Goal: Transaction & Acquisition: Book appointment/travel/reservation

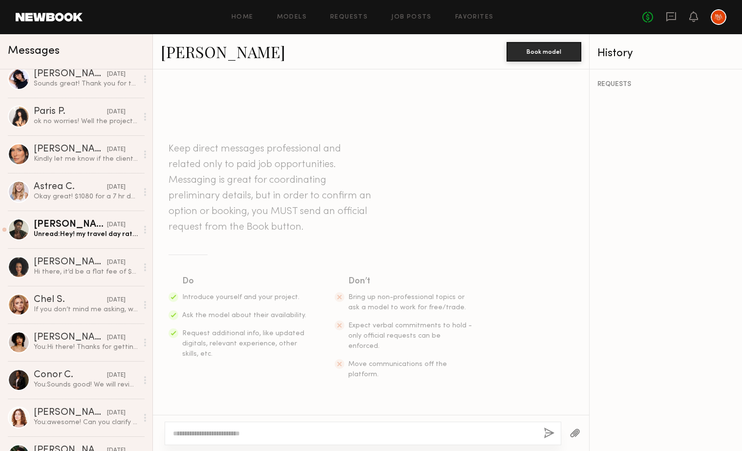
scroll to position [160, 0]
click at [288, 15] on link "Models" at bounding box center [292, 17] width 30 height 6
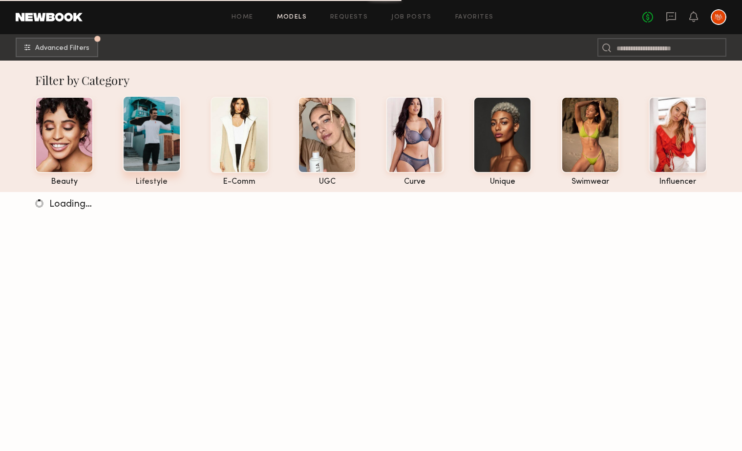
click at [163, 140] on div at bounding box center [152, 134] width 58 height 76
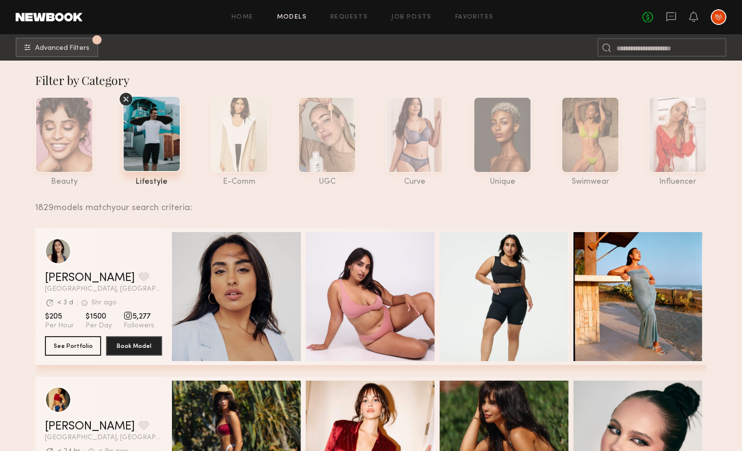
click at [154, 140] on div at bounding box center [152, 134] width 58 height 76
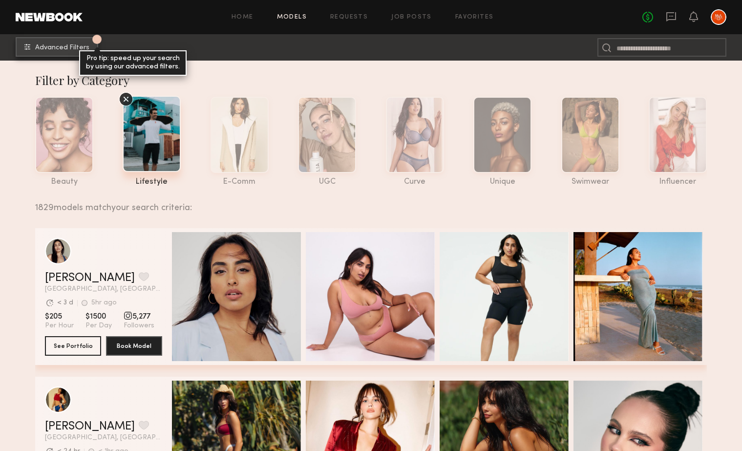
click at [47, 51] on span "Advanced Filters" at bounding box center [62, 47] width 54 height 7
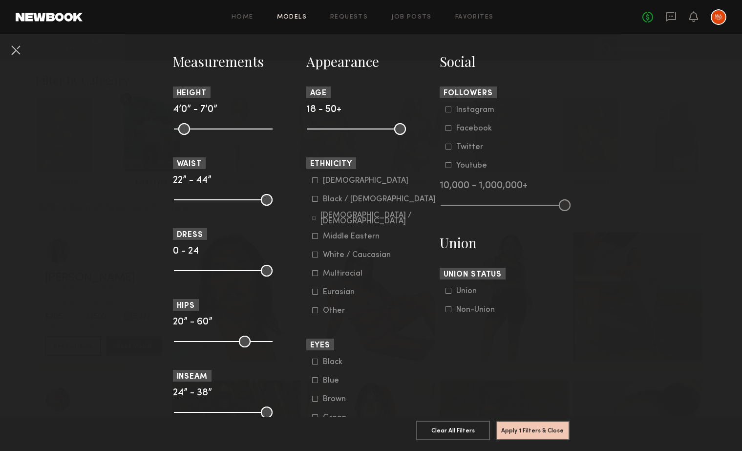
scroll to position [421, 0]
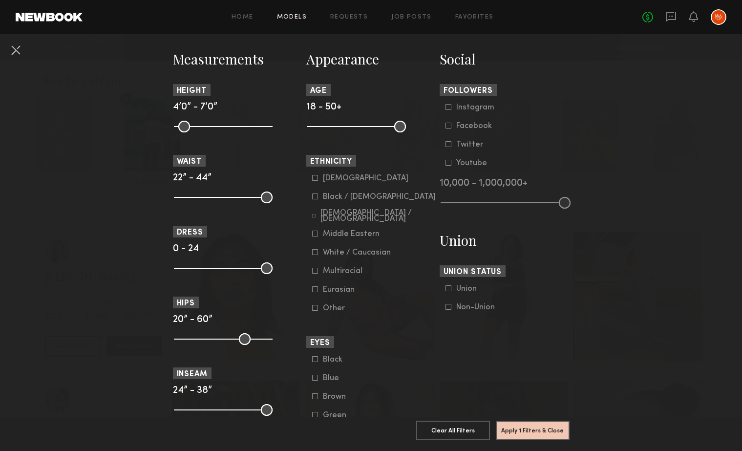
click at [316, 198] on icon at bounding box center [315, 196] width 6 height 6
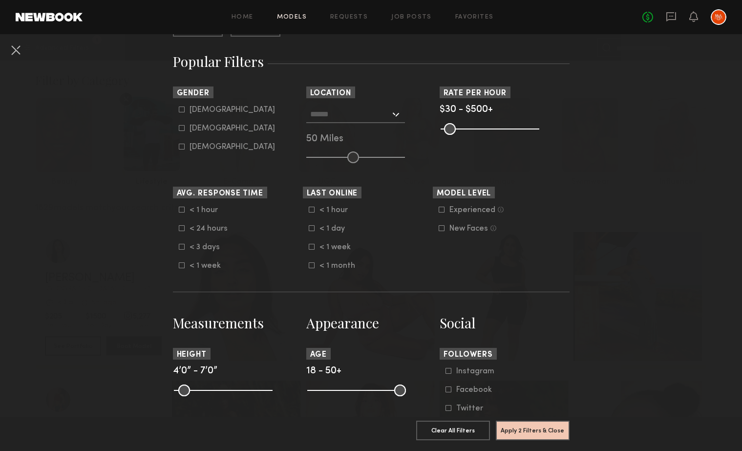
scroll to position [157, 0]
click at [184, 110] on icon at bounding box center [182, 109] width 6 height 6
type input "*"
click at [552, 436] on button "Apply 3 Filters & Close" at bounding box center [533, 430] width 74 height 20
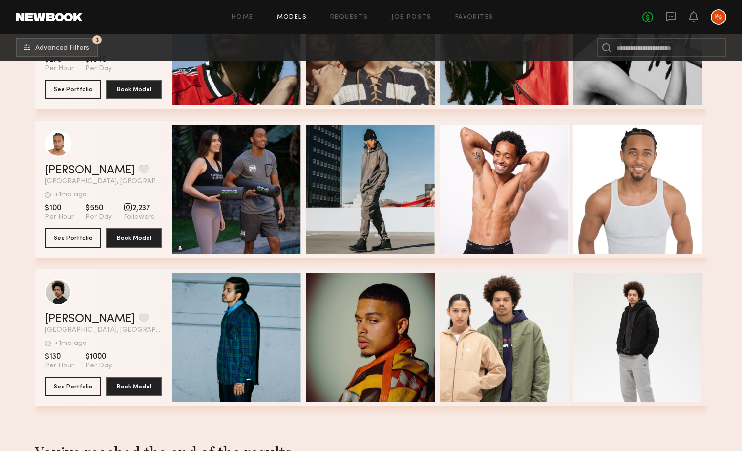
scroll to position [18938, 0]
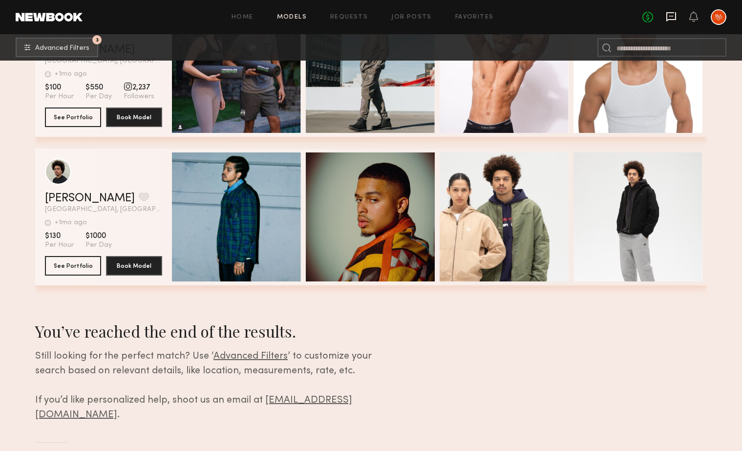
click at [671, 16] on icon at bounding box center [671, 16] width 4 height 1
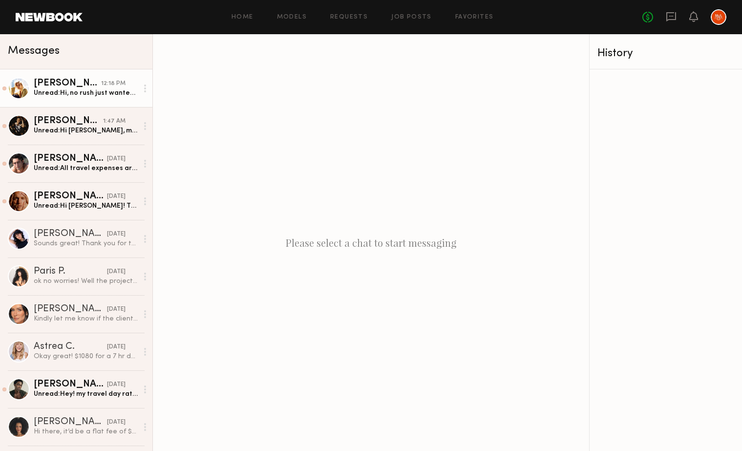
click at [84, 89] on div "Unread: Hi, no rush just wanted to see if the clients made a decision" at bounding box center [86, 92] width 104 height 9
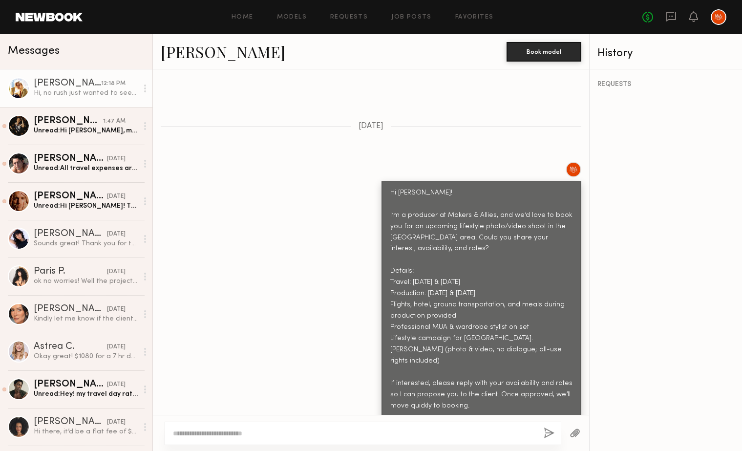
scroll to position [1289, 0]
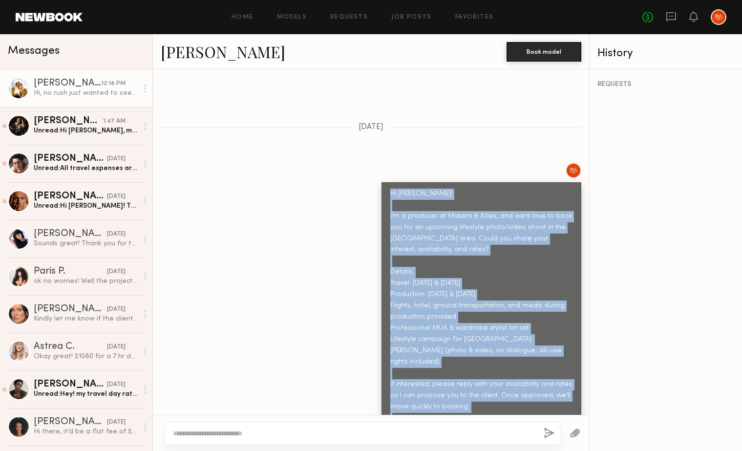
drag, startPoint x: 486, startPoint y: 386, endPoint x: 382, endPoint y: 121, distance: 284.6
click at [382, 182] on div "Hi Victoria! I’m a producer at Makers & Allies, and we’d love to book you for a…" at bounding box center [481, 328] width 200 height 293
copy div "Hi Victoria! I’m a producer at Makers & Allies, and we’d love to book you for a…"
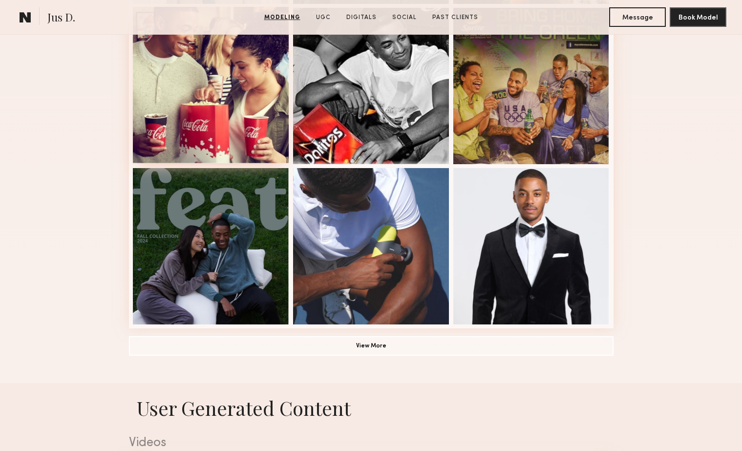
scroll to position [686, 0]
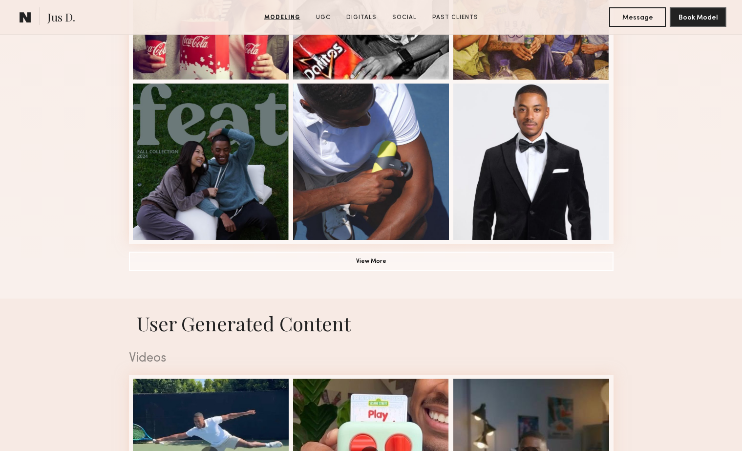
click at [324, 262] on button "View More" at bounding box center [371, 261] width 485 height 20
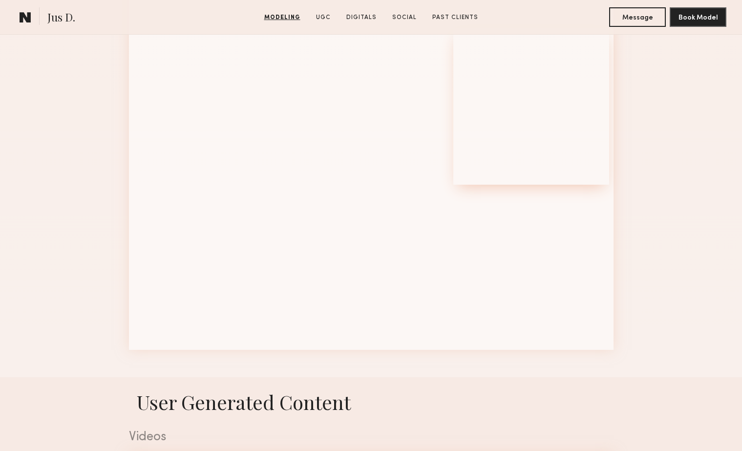
scroll to position [1065, 0]
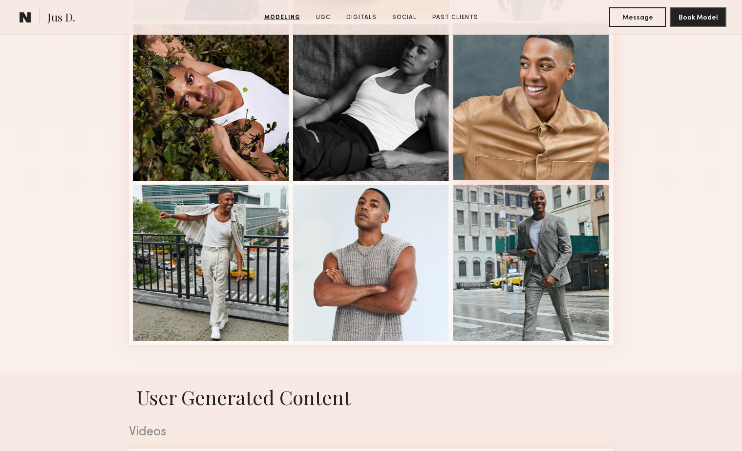
click at [543, 133] on div at bounding box center [531, 101] width 156 height 156
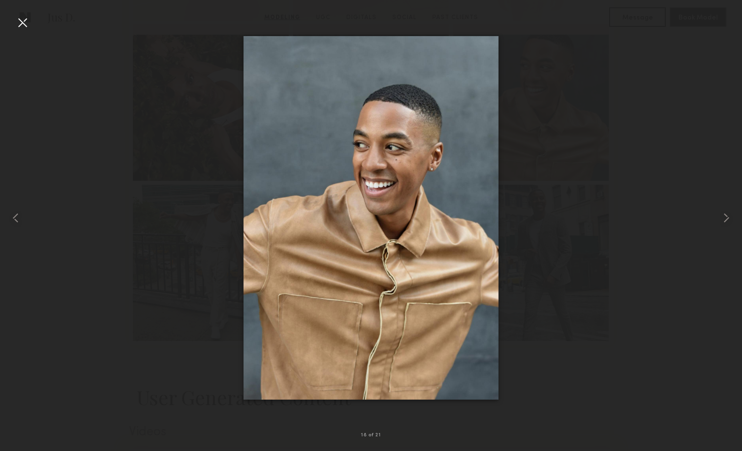
click at [319, 298] on img at bounding box center [370, 217] width 255 height 363
click at [578, 132] on div at bounding box center [371, 218] width 742 height 404
click at [26, 22] on div at bounding box center [23, 23] width 16 height 16
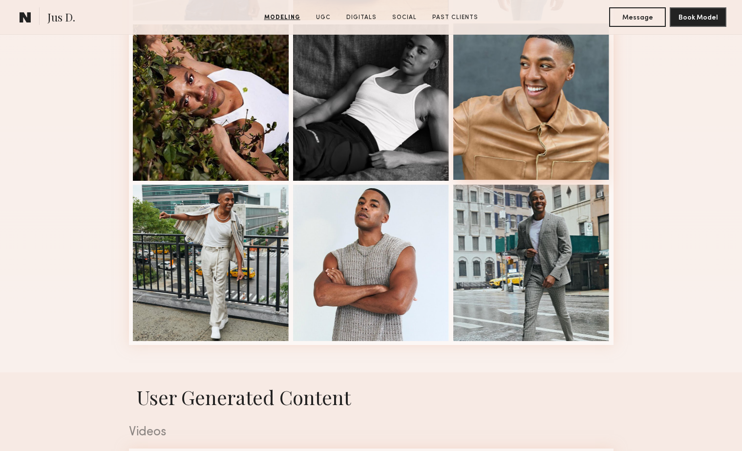
click at [555, 79] on div at bounding box center [531, 101] width 156 height 156
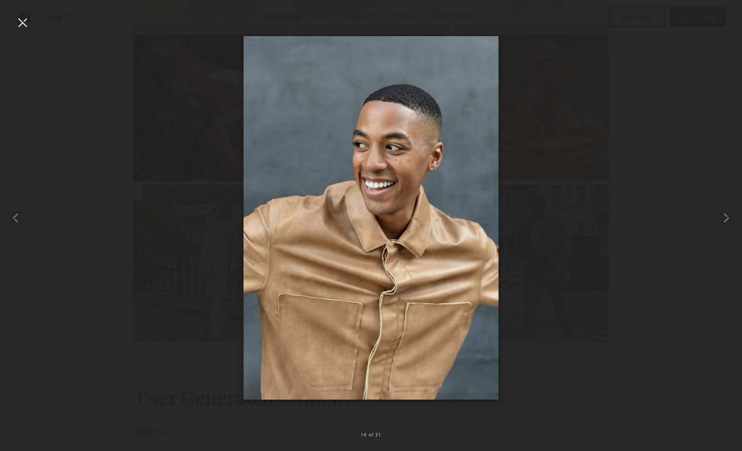
click at [21, 28] on div at bounding box center [23, 23] width 16 height 16
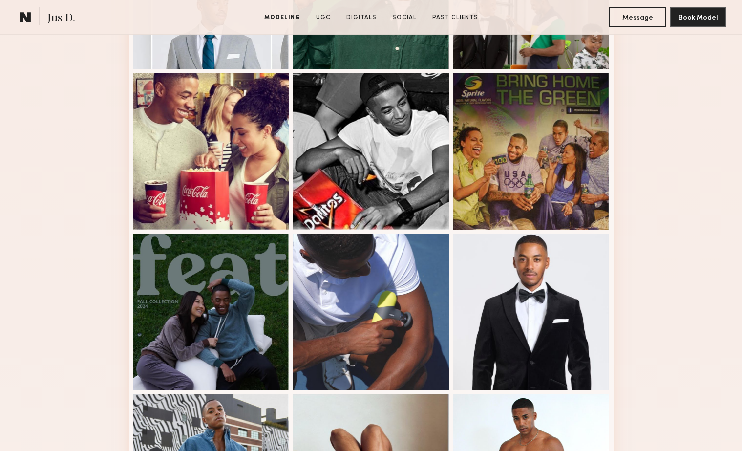
scroll to position [0, 0]
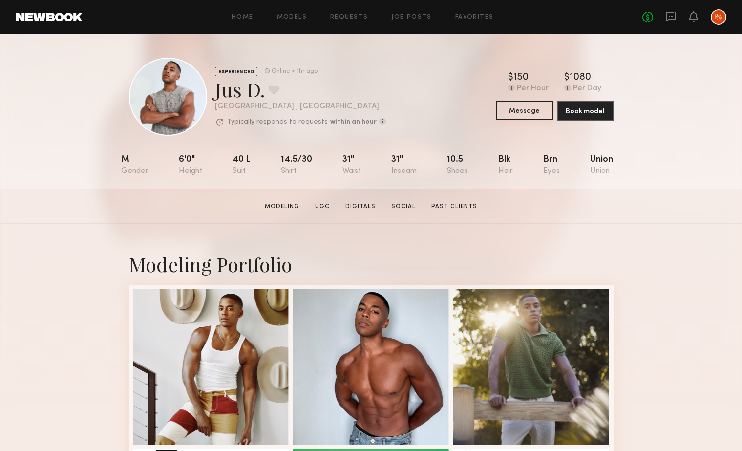
click at [526, 109] on button "Message" at bounding box center [524, 111] width 57 height 20
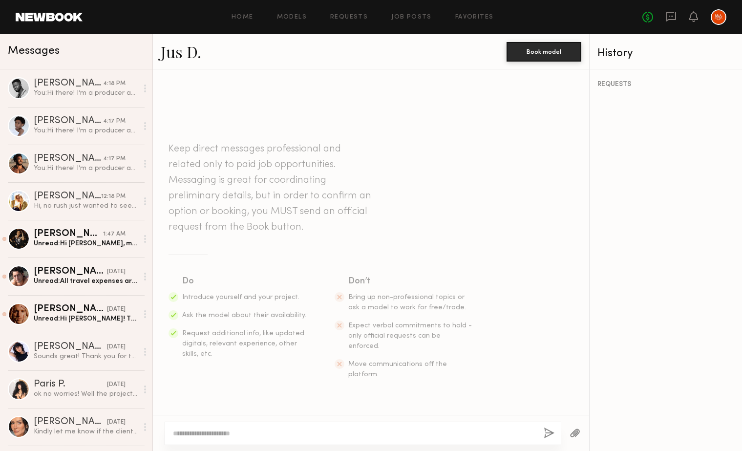
click at [256, 432] on textarea at bounding box center [354, 433] width 363 height 10
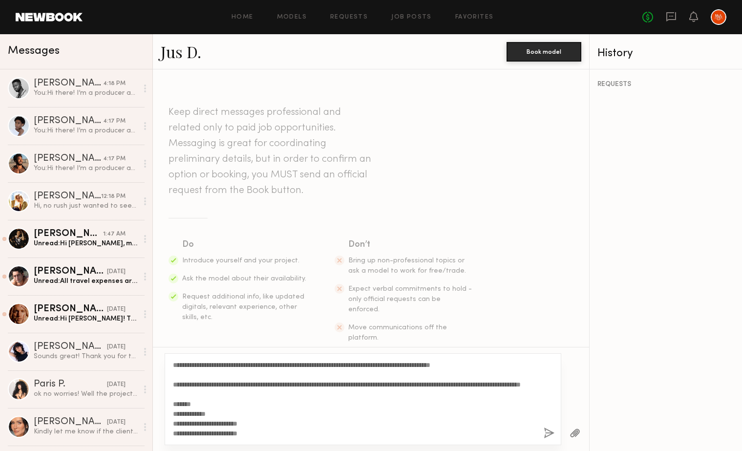
type textarea "**********"
click at [548, 431] on button "button" at bounding box center [549, 433] width 11 height 12
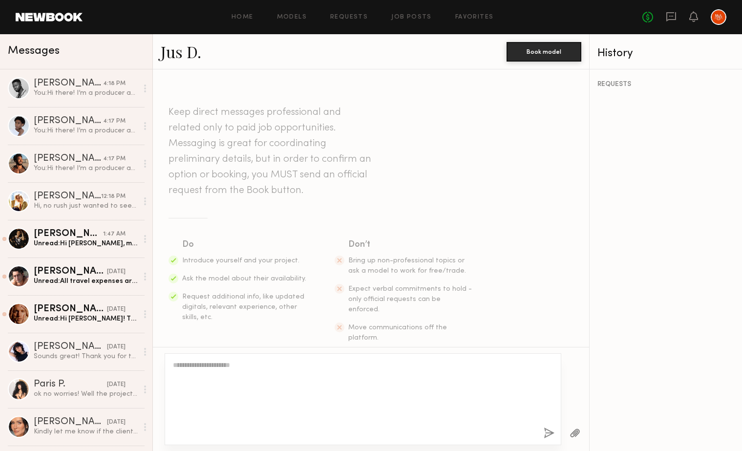
scroll to position [0, 0]
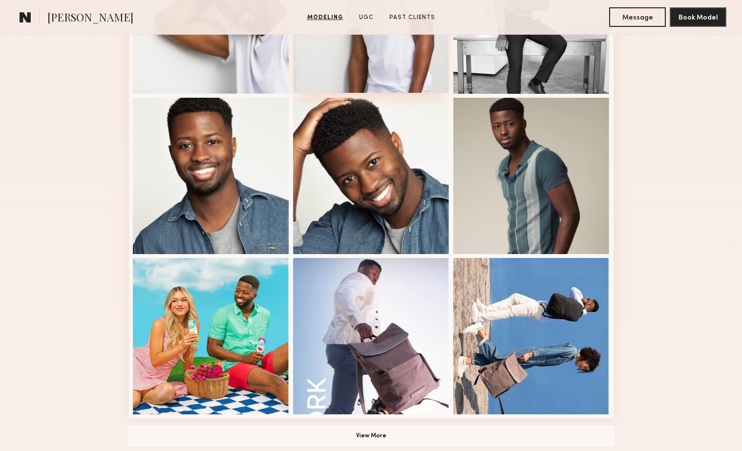
scroll to position [535, 0]
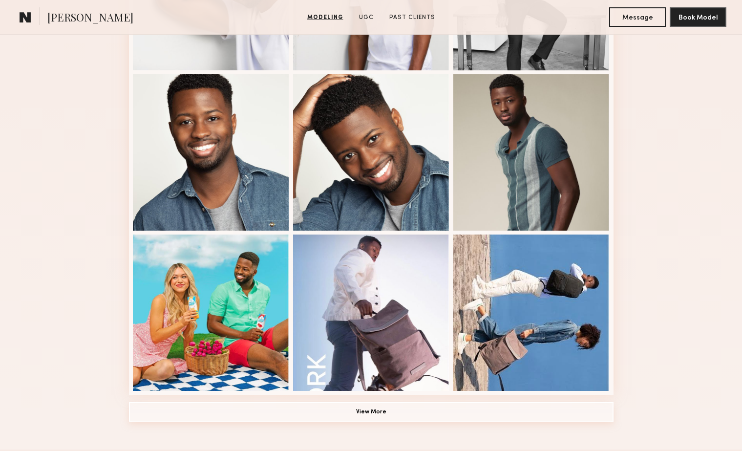
click at [369, 408] on button "View More" at bounding box center [371, 412] width 485 height 20
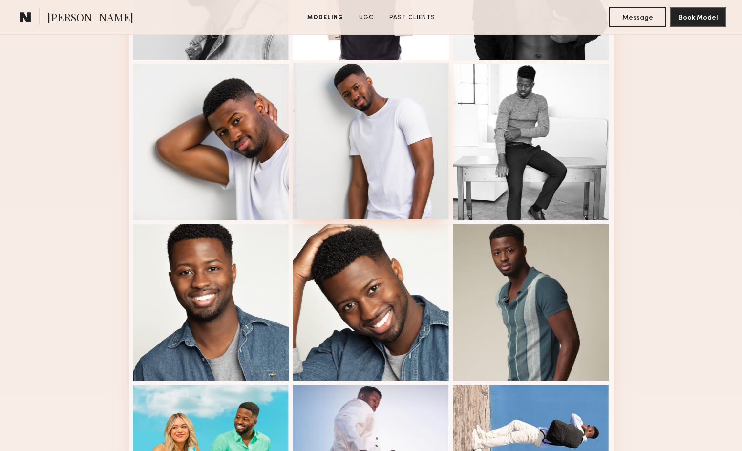
scroll to position [339, 0]
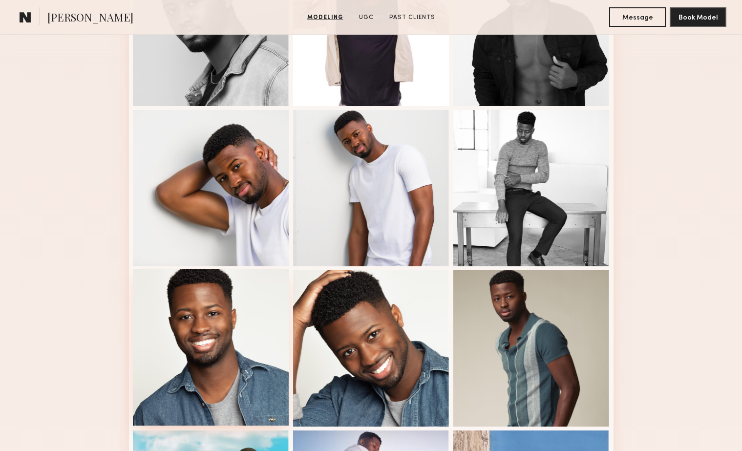
click at [207, 330] on div at bounding box center [211, 347] width 156 height 156
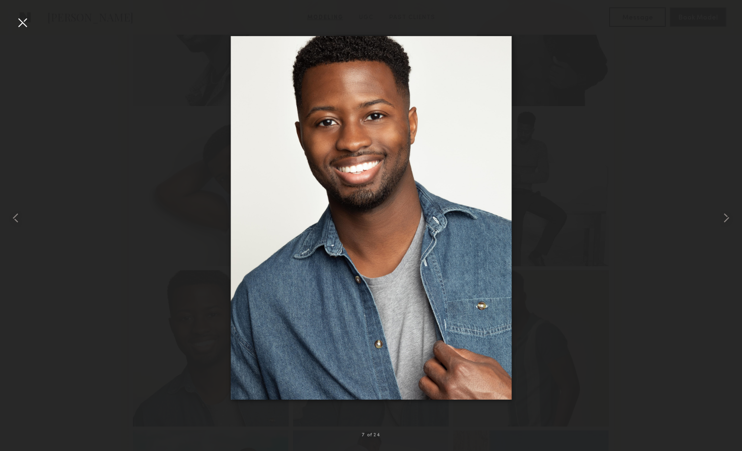
click at [596, 333] on div at bounding box center [371, 218] width 742 height 404
click at [596, 308] on div at bounding box center [371, 218] width 742 height 404
click at [24, 21] on div at bounding box center [23, 23] width 16 height 16
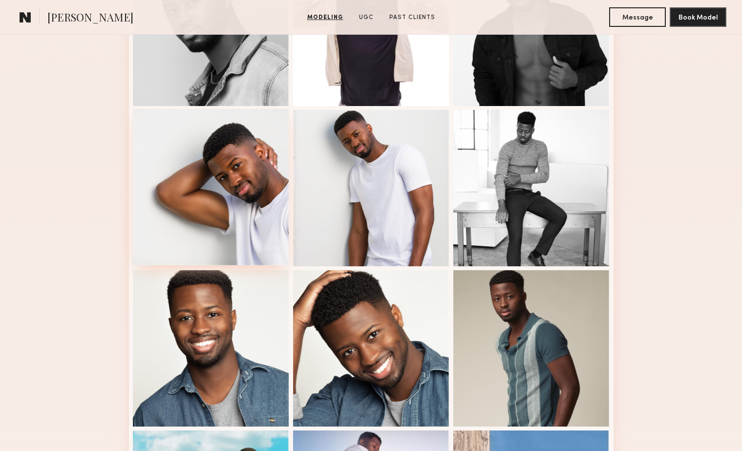
scroll to position [0, 0]
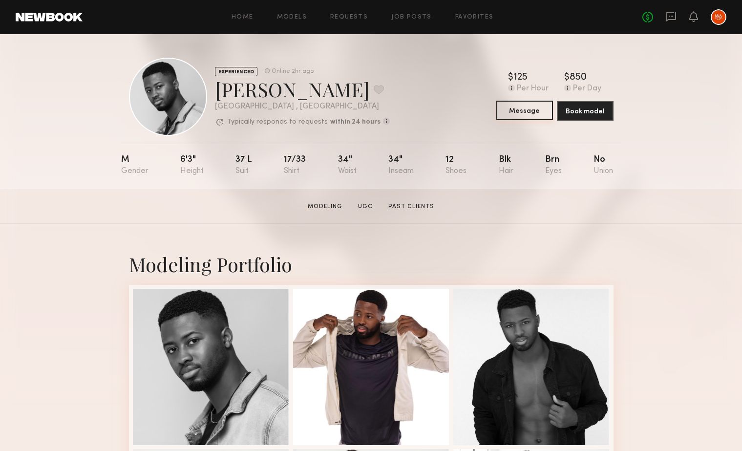
click at [521, 112] on button "Message" at bounding box center [524, 111] width 57 height 20
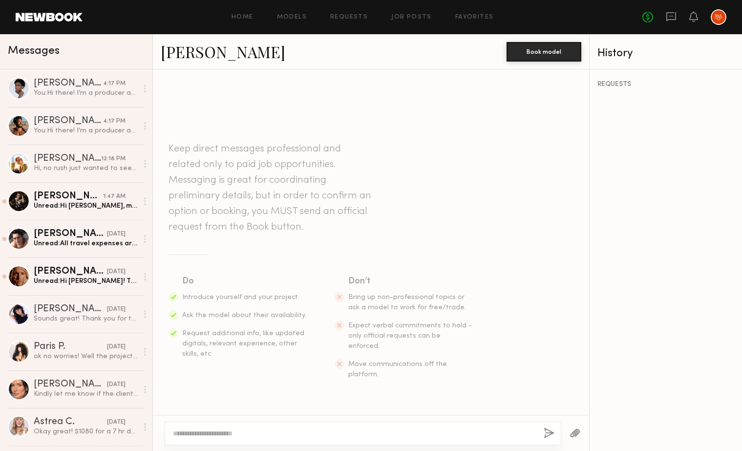
click at [282, 433] on textarea at bounding box center [354, 433] width 363 height 10
type textarea "**********"
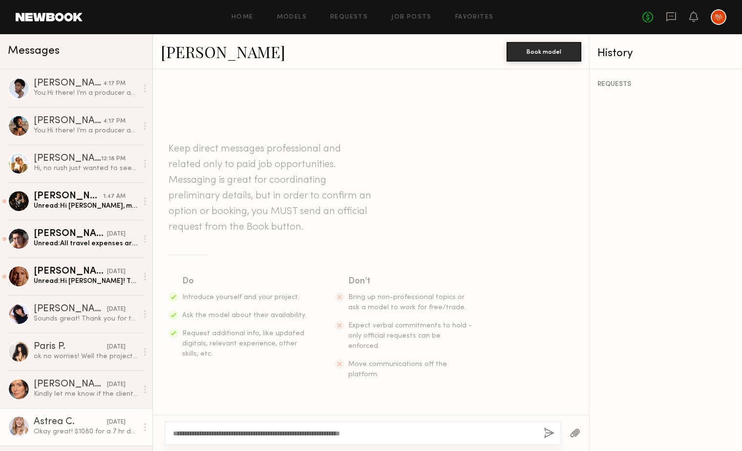
drag, startPoint x: 438, startPoint y: 434, endPoint x: 98, endPoint y: 433, distance: 340.4
click at [98, 433] on div "Messages Devin C. 4:17 PM You: Hi there! I’m a producer at Makers & Allies, and…" at bounding box center [371, 242] width 742 height 417
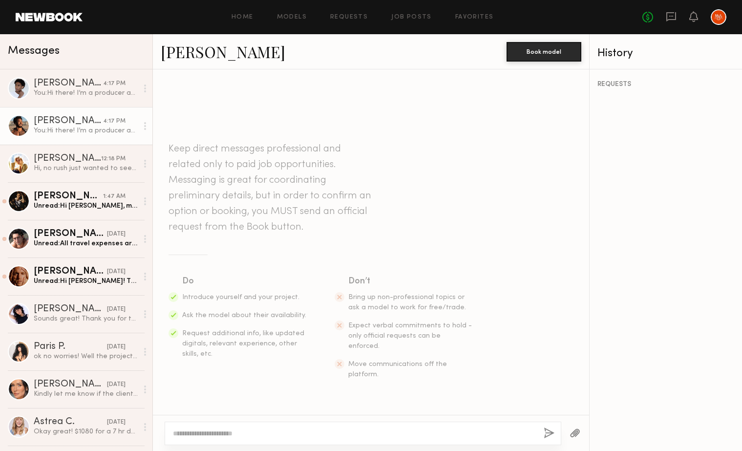
click at [91, 129] on div "You: Hi there! I’m a producer at Makers & Allies, and we’d love to book you for…" at bounding box center [86, 130] width 104 height 9
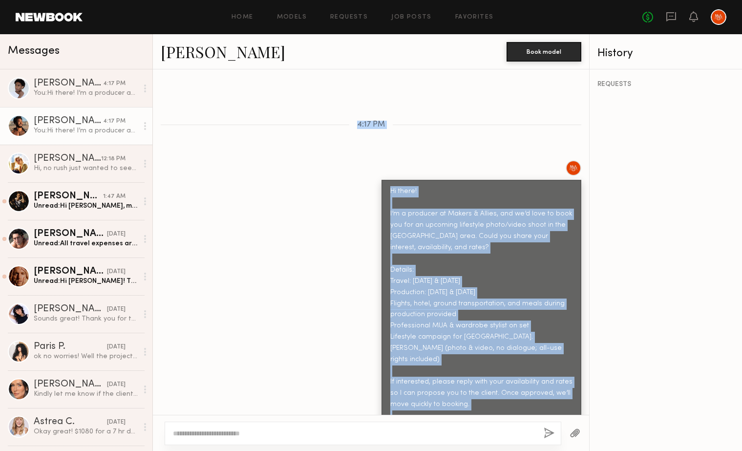
scroll to position [282, 0]
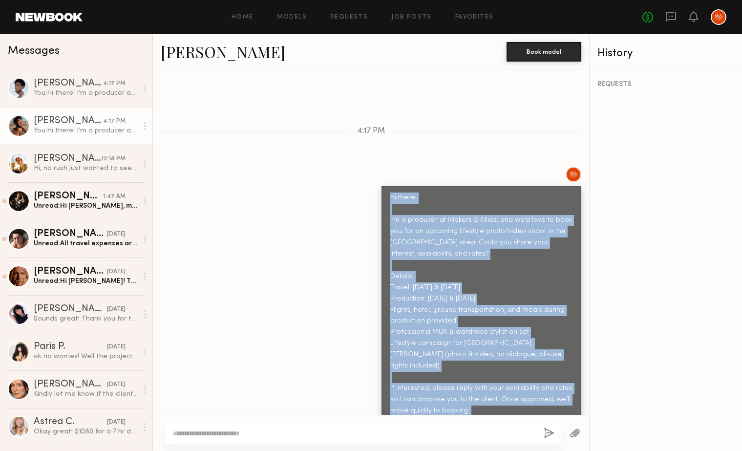
drag, startPoint x: 490, startPoint y: 338, endPoint x: 391, endPoint y: 175, distance: 190.7
click at [391, 192] on div "Hi there! I’m a producer at Makers & Allies, and we’d love to book you for an u…" at bounding box center [481, 332] width 182 height 280
copy div "Hi there! I’m a producer at Makers & Allies, and we’d love to book you for an u…"
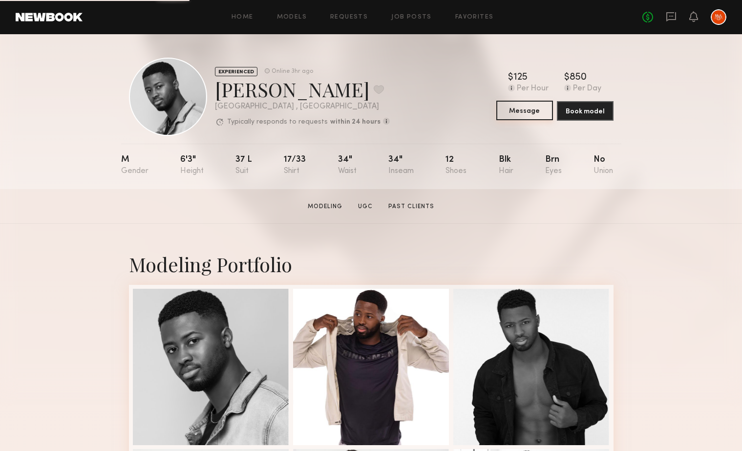
click at [528, 113] on button "Message" at bounding box center [524, 111] width 57 height 20
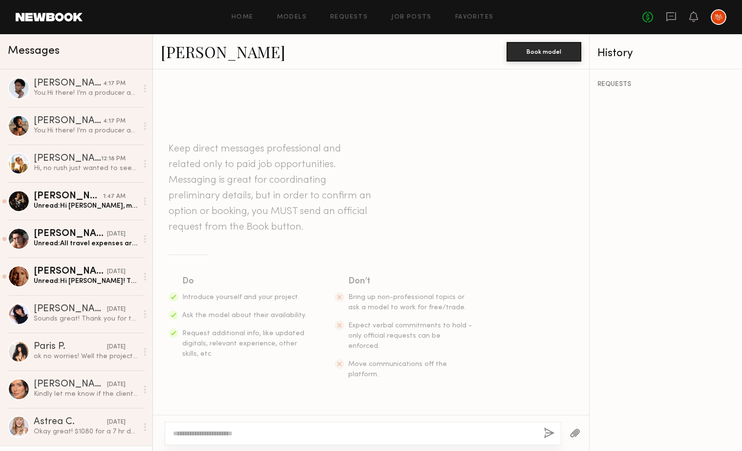
click at [322, 437] on textarea at bounding box center [354, 433] width 363 height 10
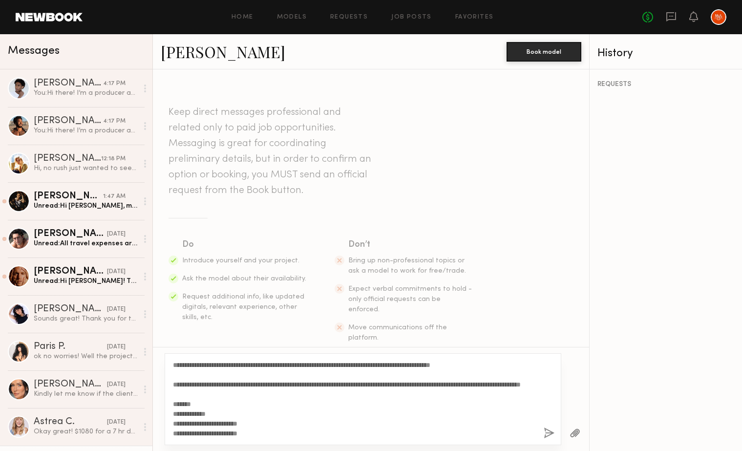
type textarea "**********"
click at [547, 433] on button "button" at bounding box center [549, 433] width 11 height 12
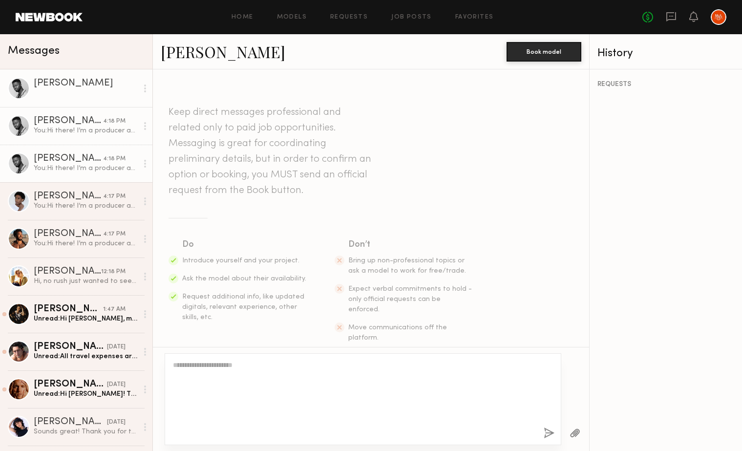
scroll to position [0, 0]
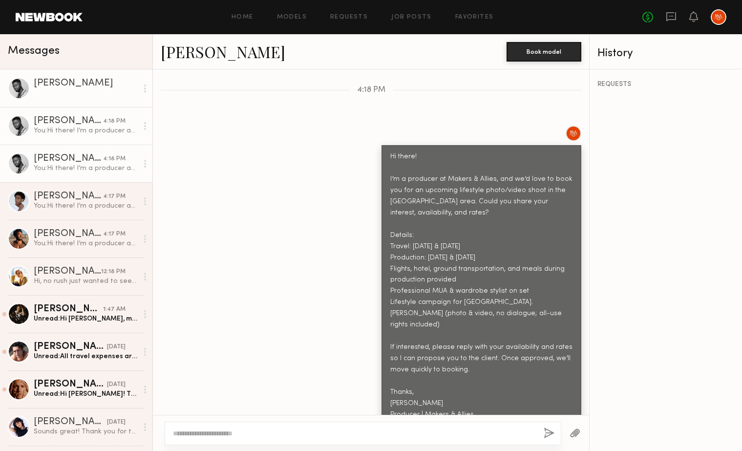
click at [178, 57] on link "Quen M." at bounding box center [223, 51] width 125 height 21
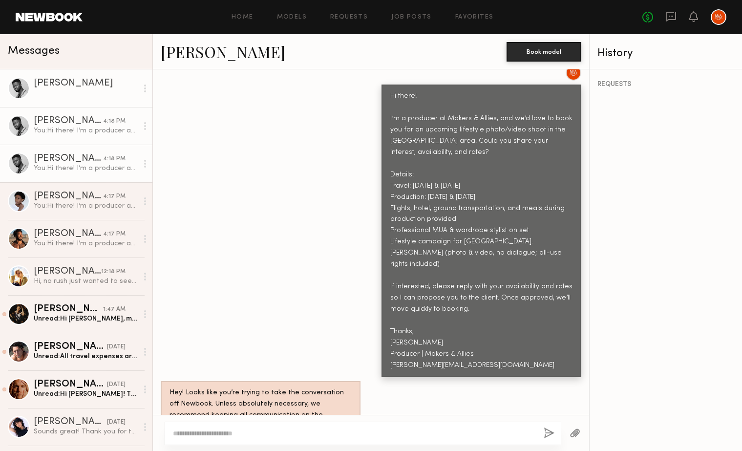
click at [69, 97] on div at bounding box center [86, 92] width 104 height 9
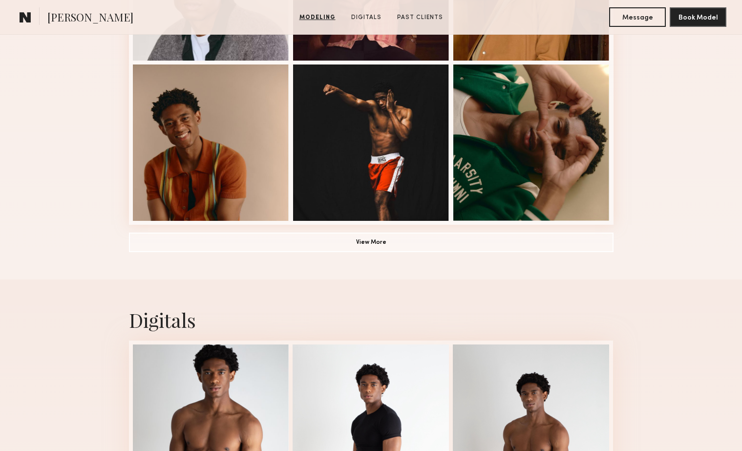
scroll to position [704, 0]
click at [335, 248] on button "View More" at bounding box center [371, 243] width 485 height 20
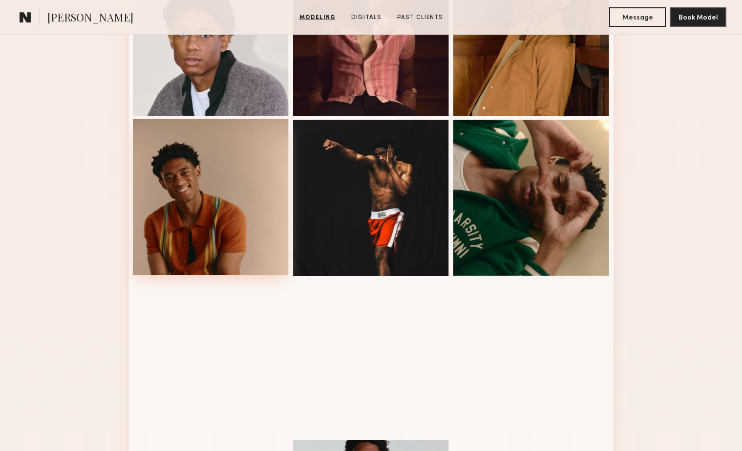
scroll to position [649, 0]
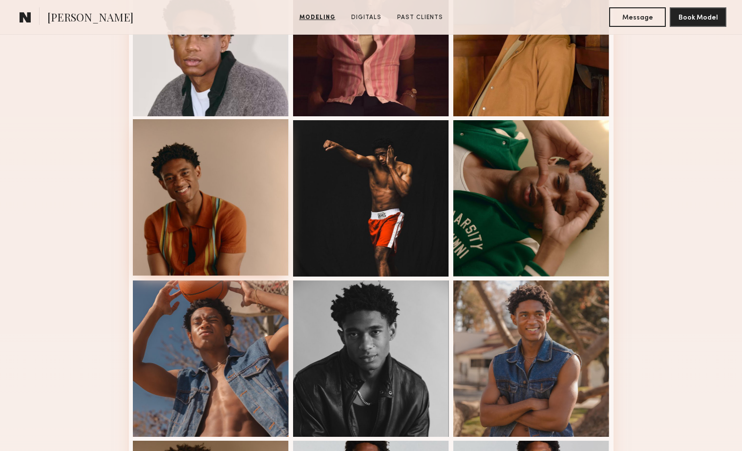
click at [214, 188] on div at bounding box center [211, 197] width 156 height 156
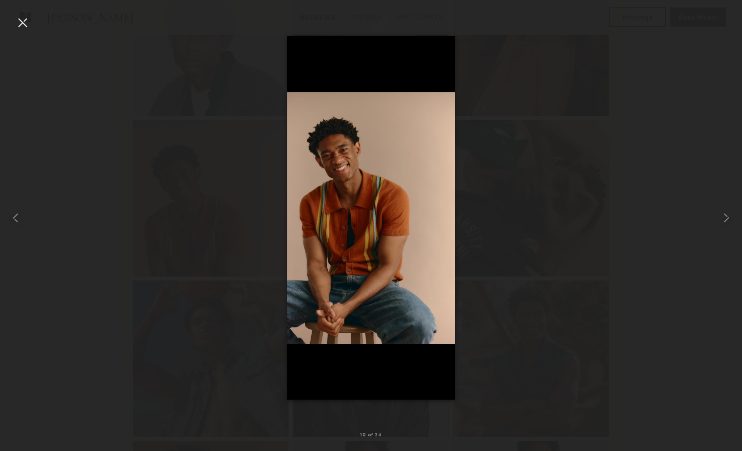
click at [656, 289] on div at bounding box center [371, 218] width 742 height 404
click at [24, 21] on div at bounding box center [23, 23] width 16 height 16
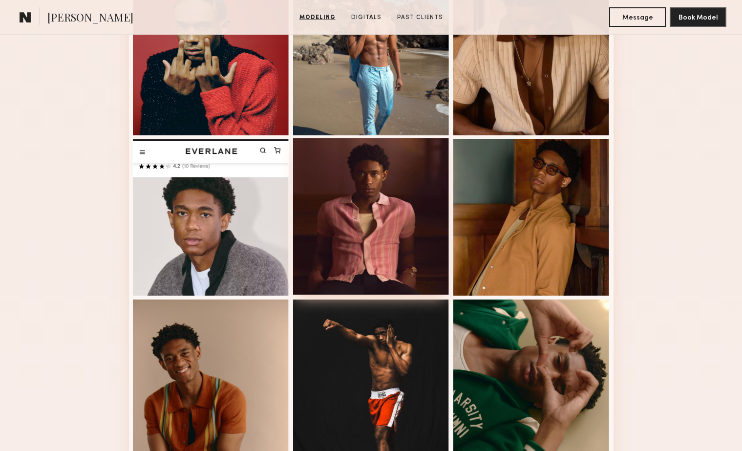
scroll to position [0, 0]
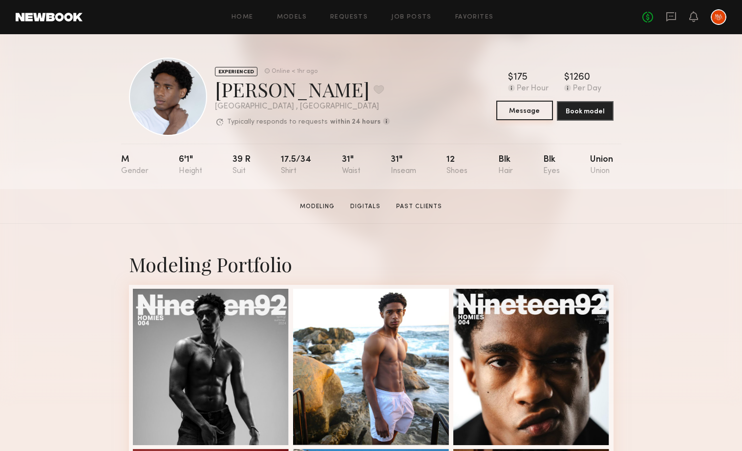
click at [518, 113] on button "Message" at bounding box center [524, 111] width 57 height 20
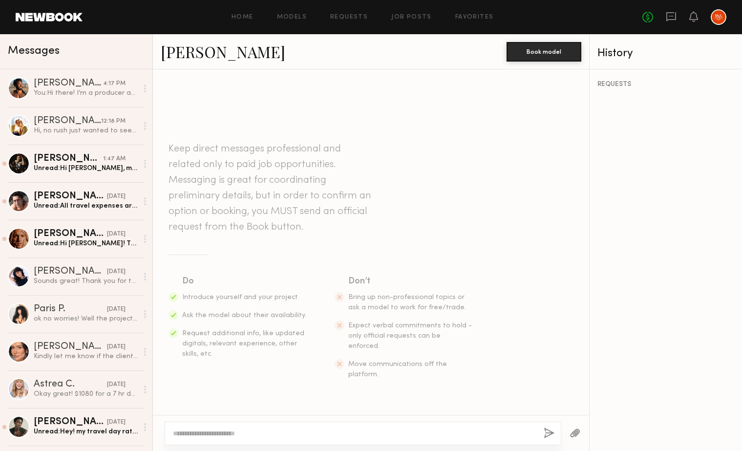
click at [276, 436] on textarea at bounding box center [354, 433] width 363 height 10
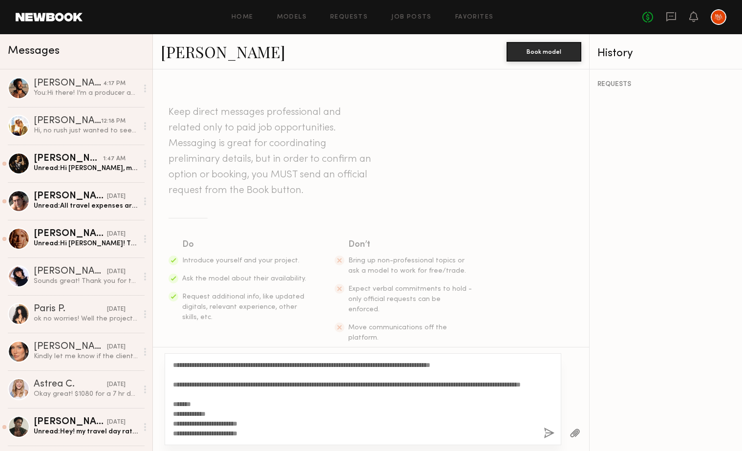
scroll to position [117, 0]
type textarea "**********"
click at [548, 428] on button "button" at bounding box center [549, 433] width 11 height 12
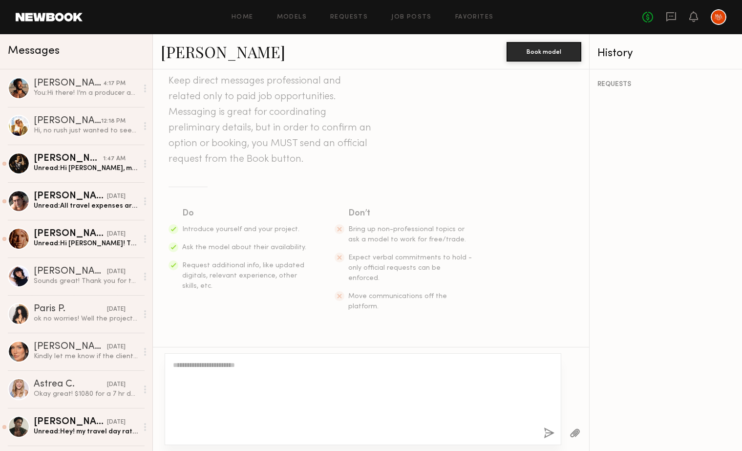
scroll to position [0, 0]
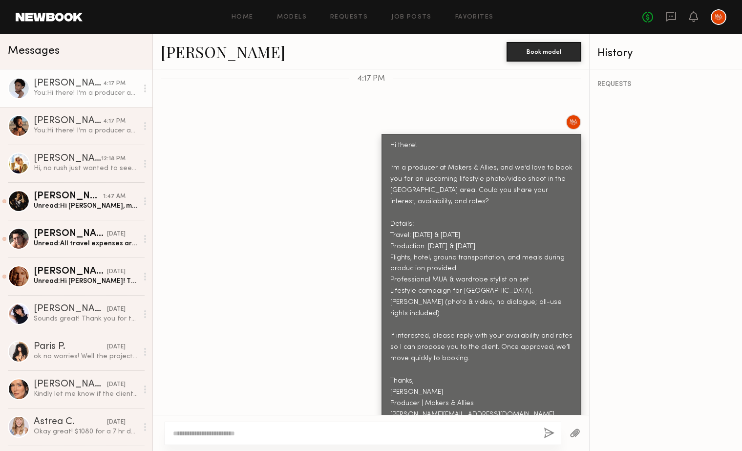
click at [180, 52] on link "Devin C." at bounding box center [223, 51] width 125 height 21
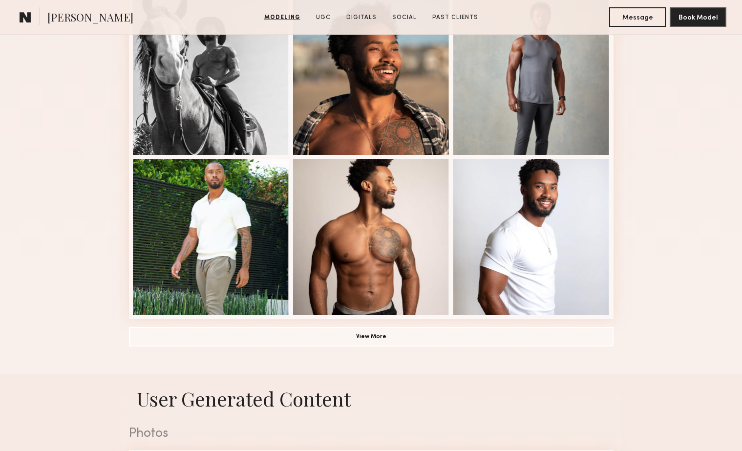
scroll to position [612, 0]
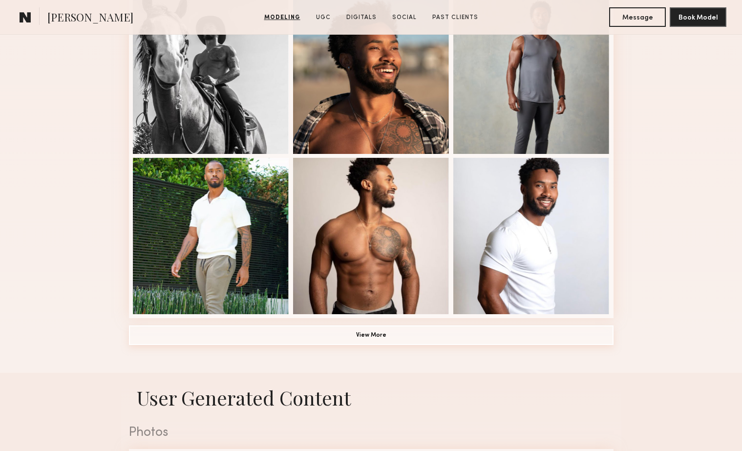
click at [406, 336] on button "View More" at bounding box center [371, 335] width 485 height 20
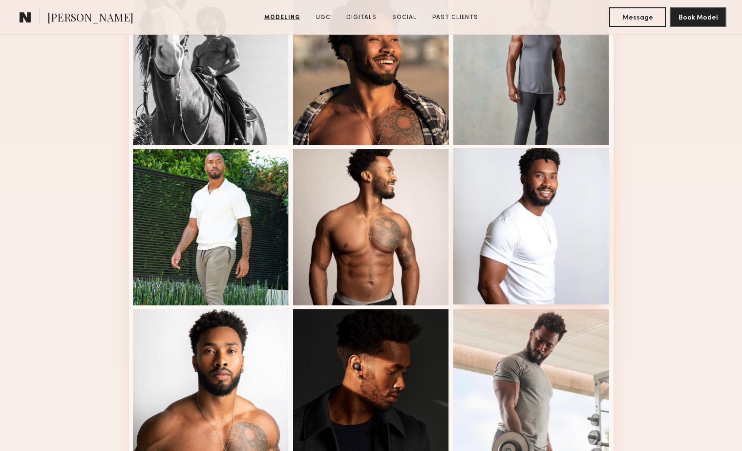
scroll to position [621, 0]
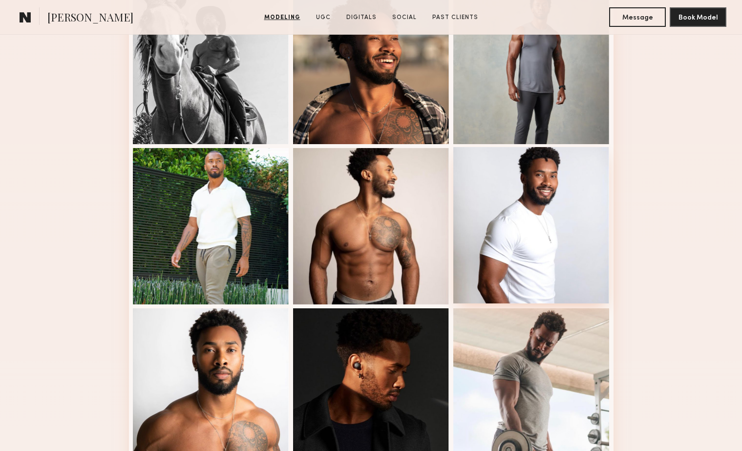
click at [538, 221] on div at bounding box center [531, 225] width 156 height 156
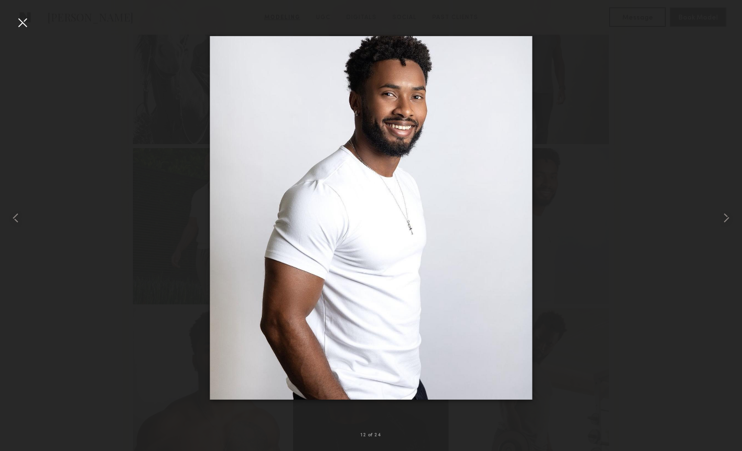
click at [436, 0] on nb-gallery-light "12 of 24" at bounding box center [371, 225] width 742 height 451
click at [23, 18] on div at bounding box center [23, 23] width 16 height 16
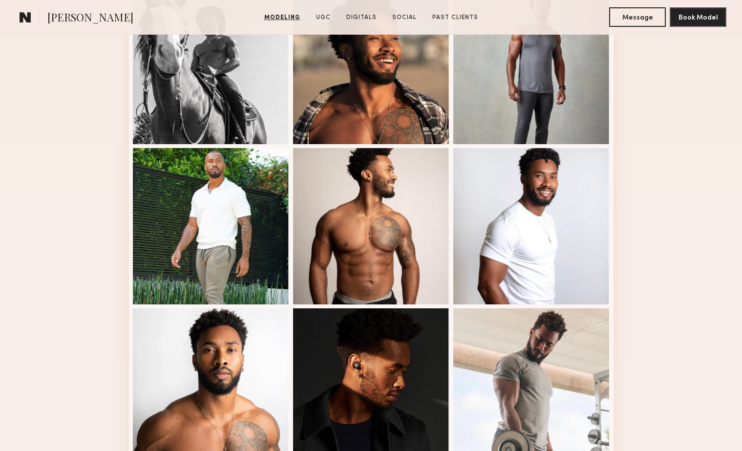
click at [681, 130] on div "Modeling Portfolio" at bounding box center [371, 289] width 742 height 1374
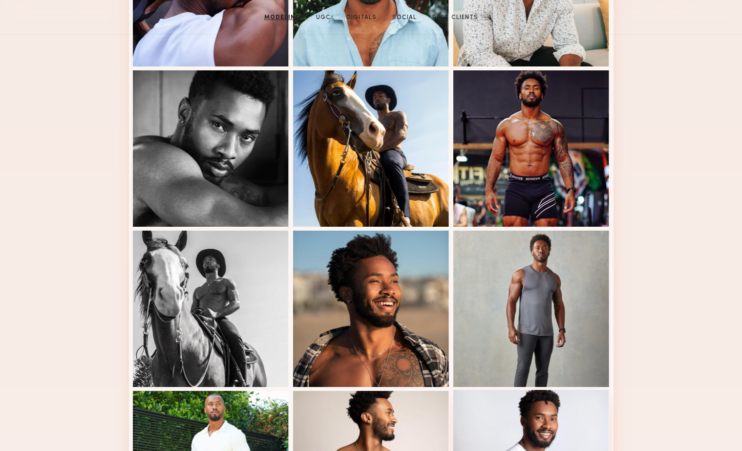
scroll to position [0, 0]
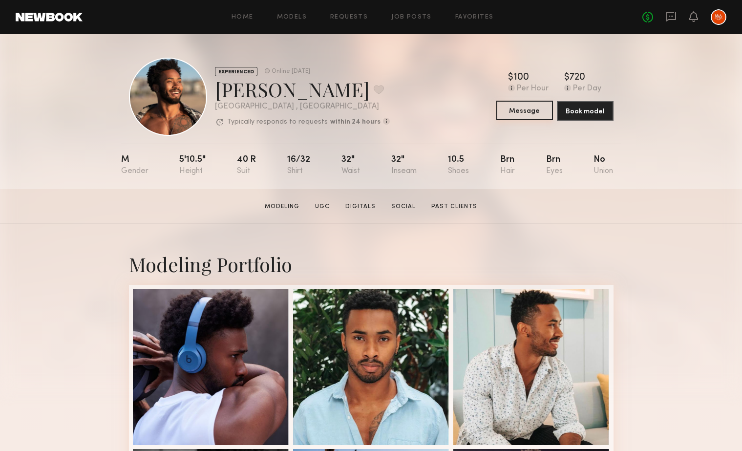
click at [514, 116] on button "Message" at bounding box center [524, 111] width 57 height 20
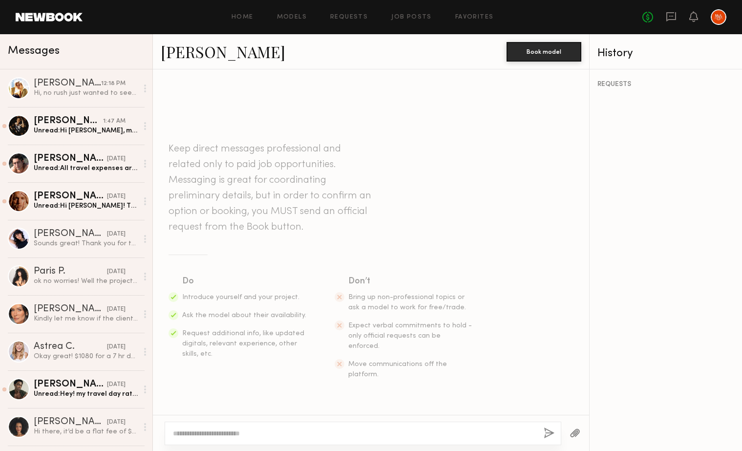
click at [231, 435] on textarea at bounding box center [354, 433] width 363 height 10
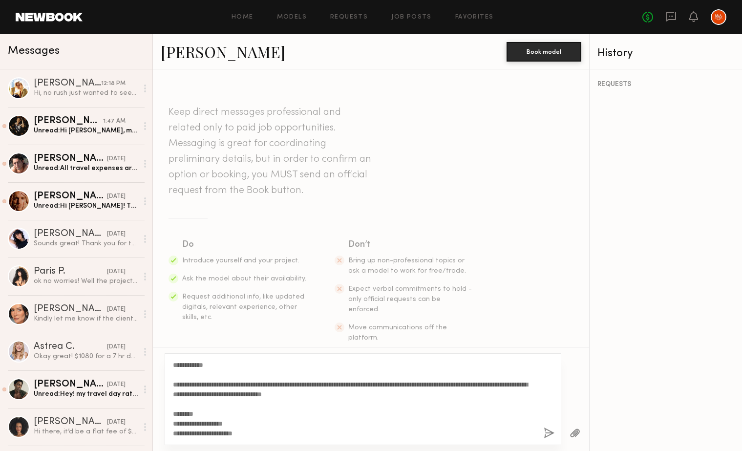
click at [194, 364] on textarea "**********" at bounding box center [354, 399] width 363 height 78
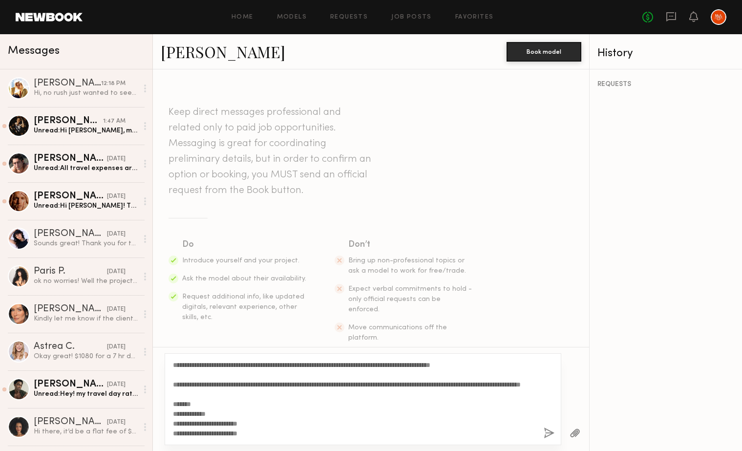
scroll to position [107, 0]
type textarea "**********"
click at [546, 430] on button "button" at bounding box center [549, 433] width 11 height 12
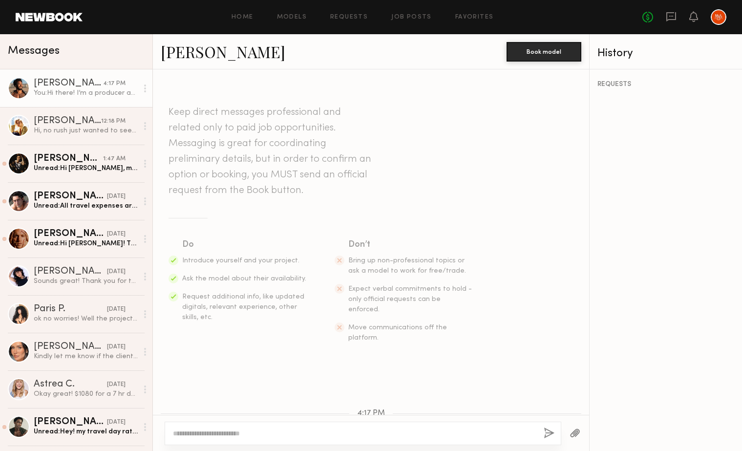
scroll to position [0, 0]
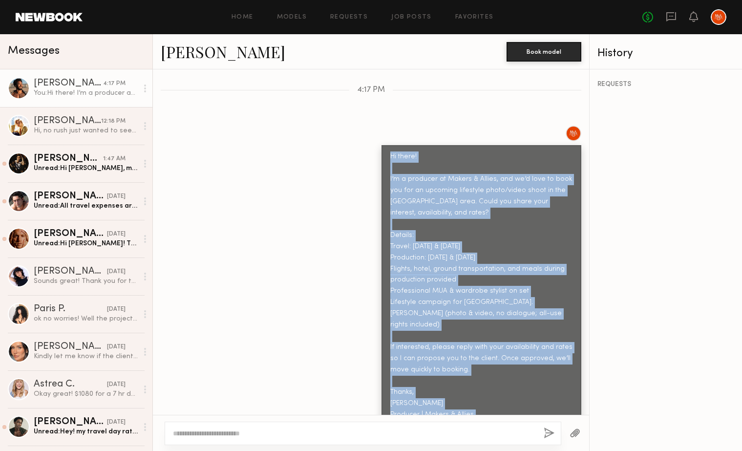
drag, startPoint x: 484, startPoint y: 391, endPoint x: 360, endPoint y: 101, distance: 314.9
click at [360, 101] on div "Keep direct messages professional and related only to paid job opportunities. M…" at bounding box center [371, 241] width 436 height 345
copy div "Hi there! I’m a producer at Makers & Allies, and we’d love to book you for an u…"
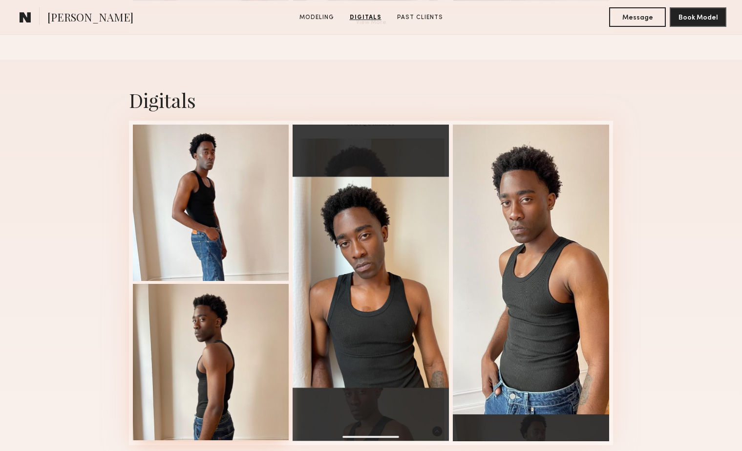
scroll to position [740, 0]
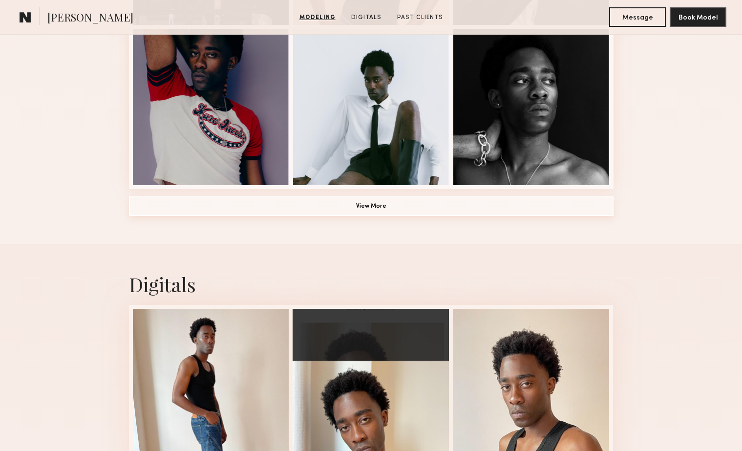
click at [379, 205] on button "View More" at bounding box center [371, 206] width 485 height 20
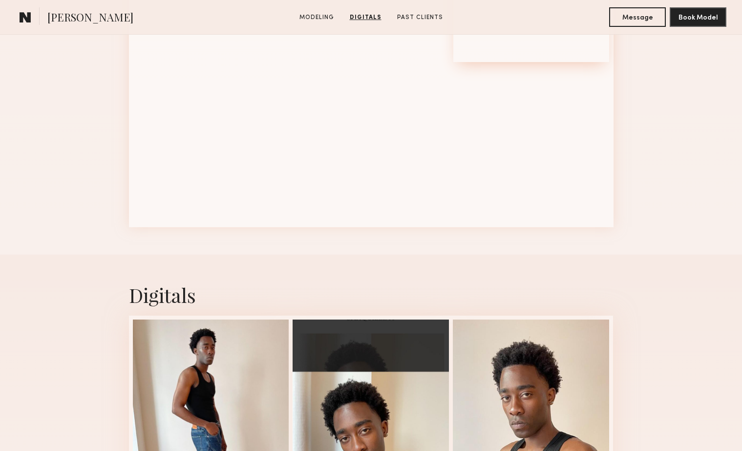
scroll to position [941, 0]
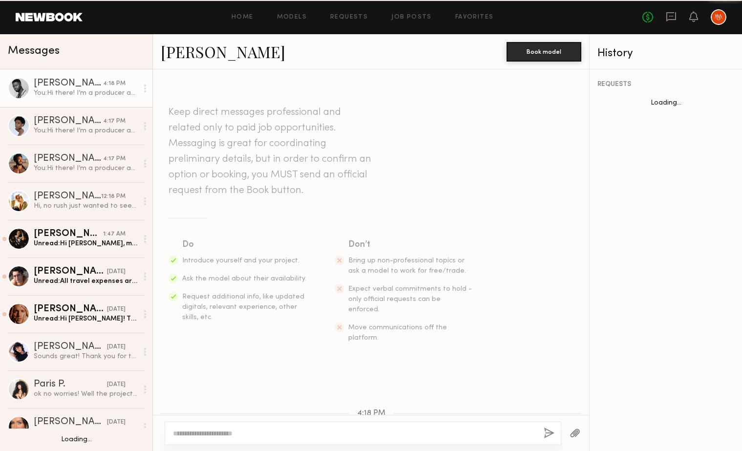
scroll to position [384, 0]
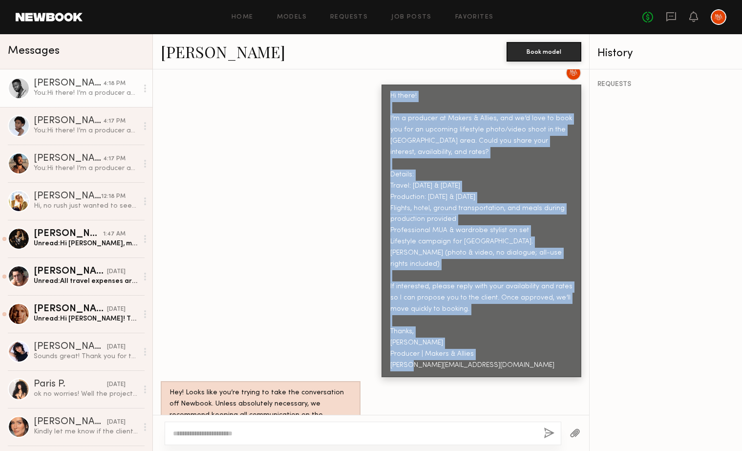
drag, startPoint x: 489, startPoint y: 337, endPoint x: 388, endPoint y: 80, distance: 275.8
click at [388, 85] on div "Hi there! I’m a producer at Makers & Allies, and we’d love to book you for an u…" at bounding box center [481, 231] width 200 height 293
copy div "Hi there! I’m a producer at Makers & Allies, and we’d love to book you for an u…"
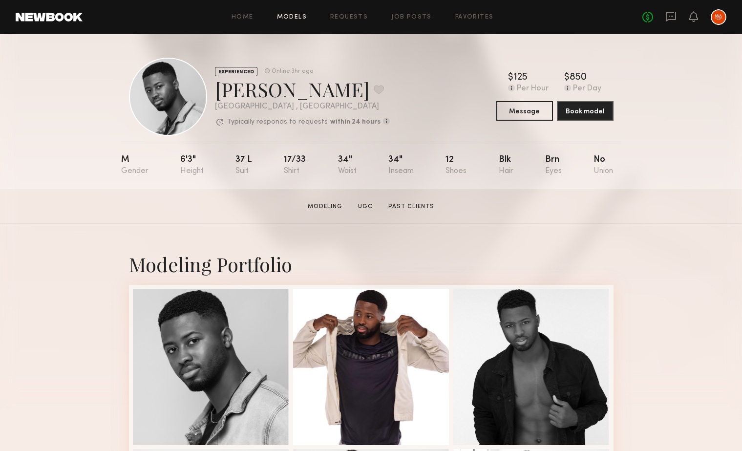
click at [297, 16] on link "Models" at bounding box center [292, 17] width 30 height 6
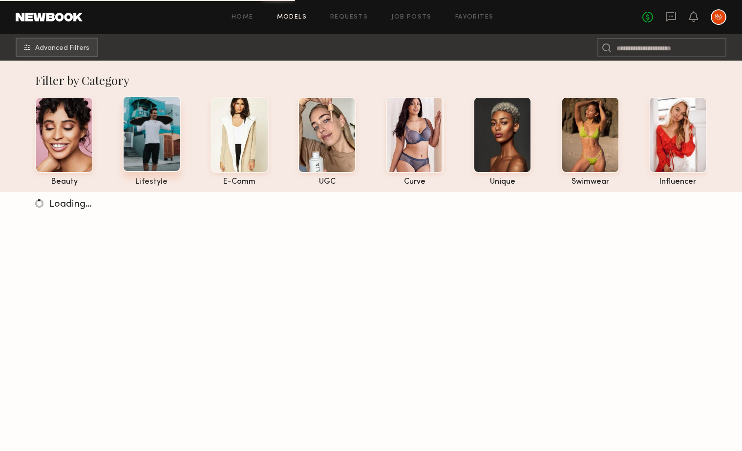
click at [148, 144] on div at bounding box center [152, 134] width 58 height 76
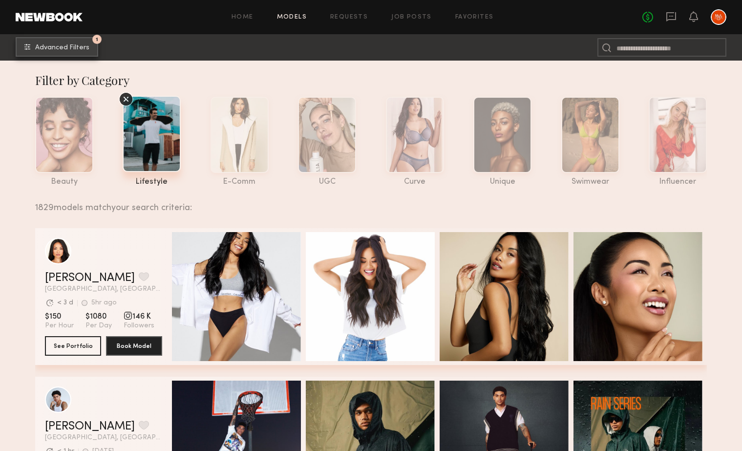
click at [54, 47] on span "Advanced Filters" at bounding box center [62, 47] width 54 height 7
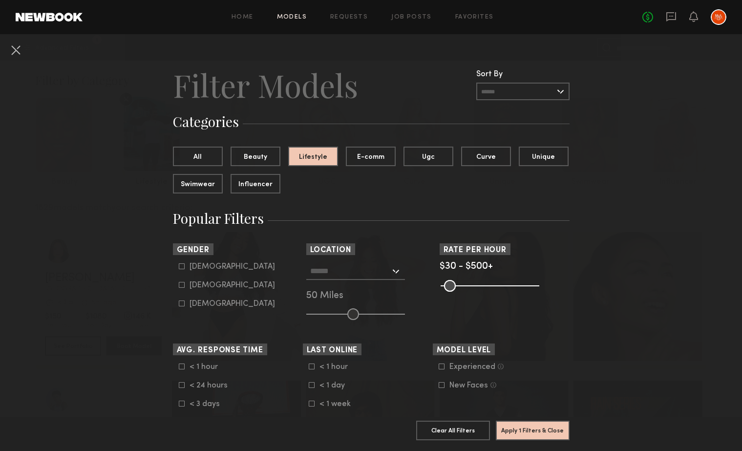
click at [183, 267] on icon at bounding box center [182, 266] width 6 height 6
type input "*"
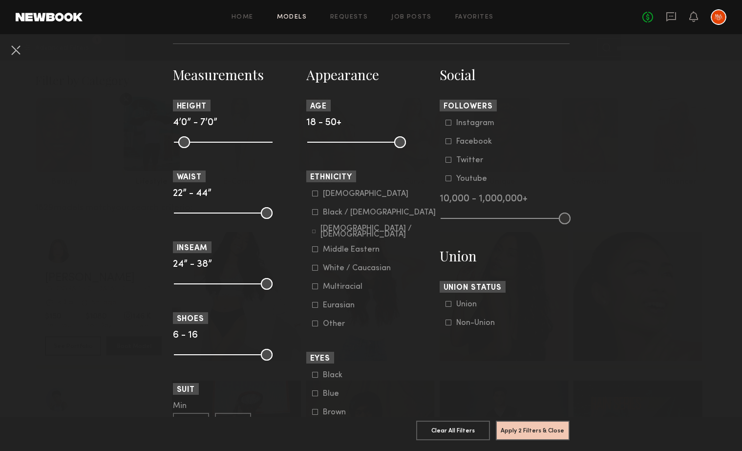
scroll to position [404, 0]
click at [315, 215] on icon at bounding box center [315, 213] width 6 height 6
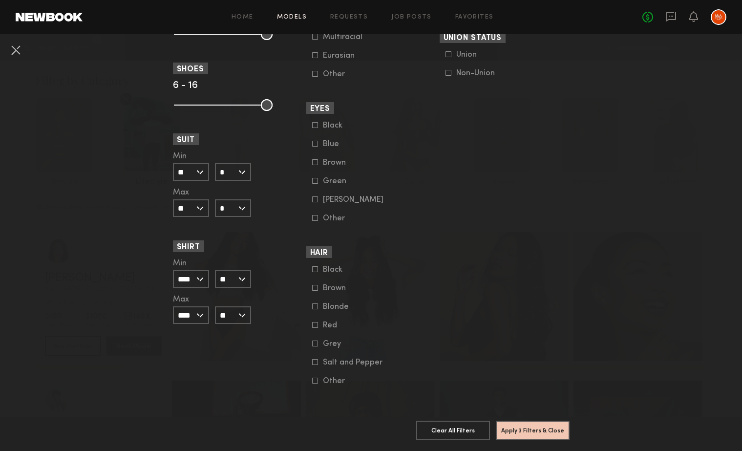
scroll to position [0, 0]
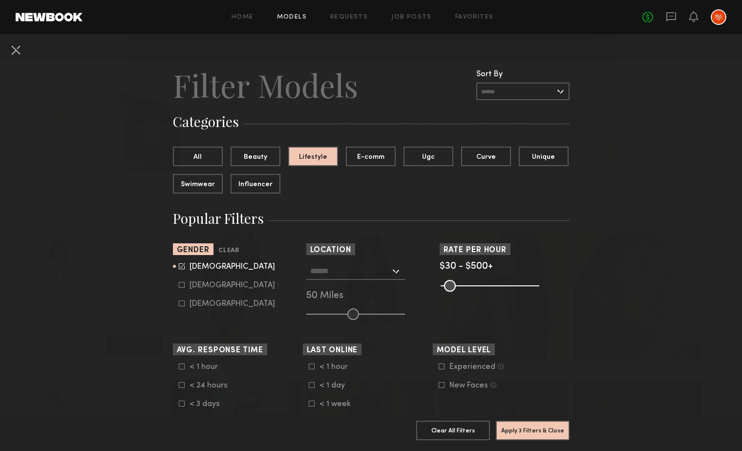
click at [514, 92] on input "text" at bounding box center [522, 92] width 93 height 18
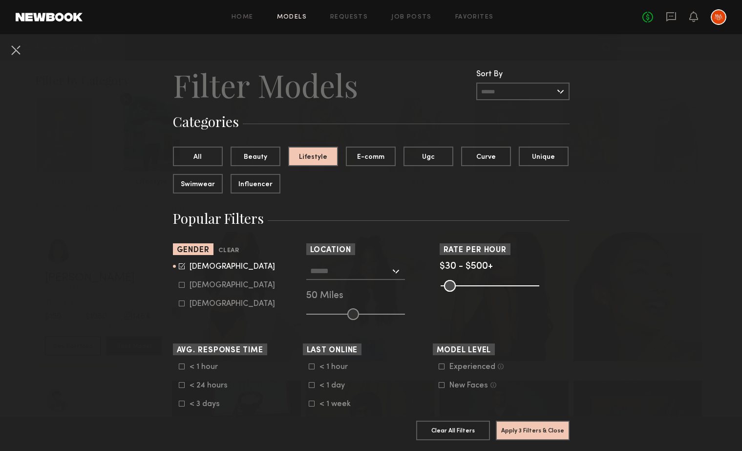
click at [551, 89] on input "text" at bounding box center [522, 92] width 93 height 18
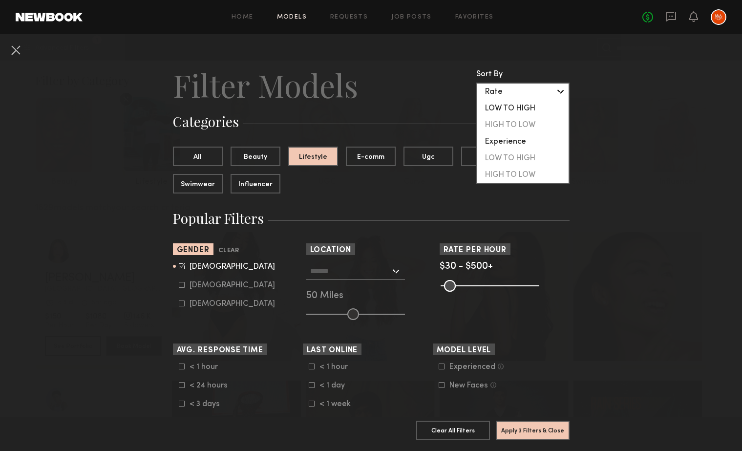
click at [528, 107] on div "LOW TO HIGH" at bounding box center [522, 108] width 91 height 17
type input "**********"
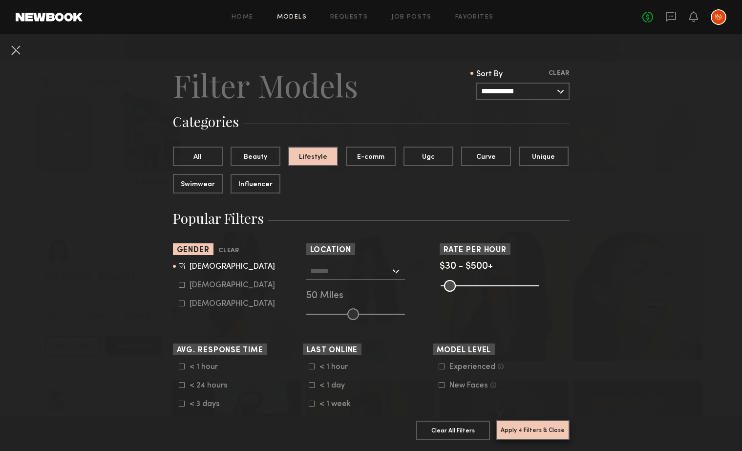
click at [534, 430] on button "Apply 4 Filters & Close" at bounding box center [533, 430] width 74 height 20
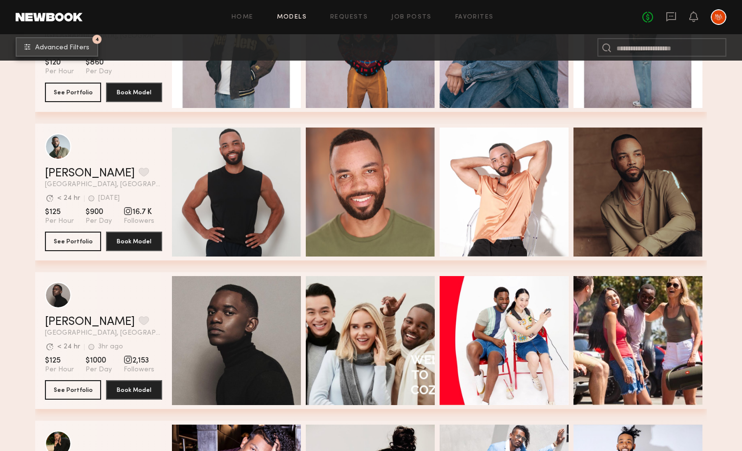
scroll to position [5306, 0]
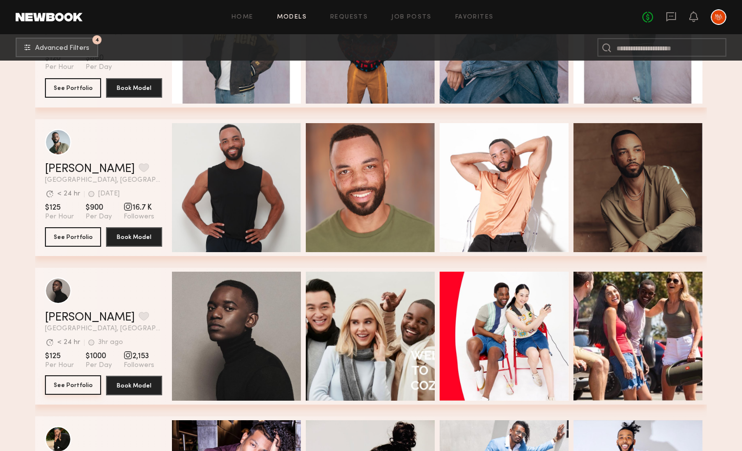
click at [86, 385] on button "See Portfolio" at bounding box center [73, 385] width 56 height 20
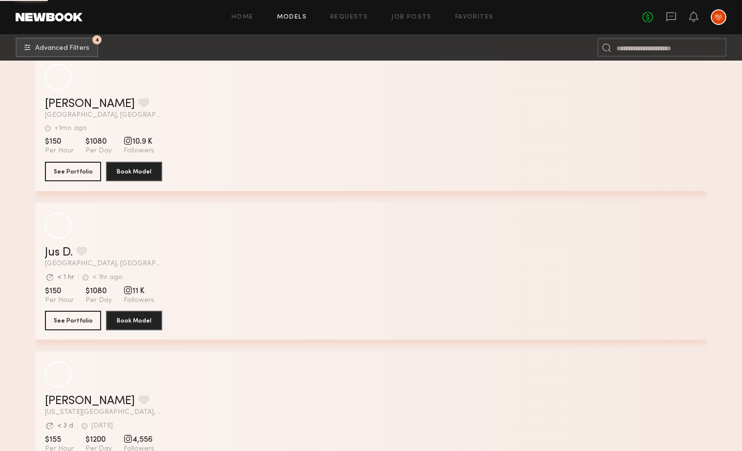
scroll to position [10121, 0]
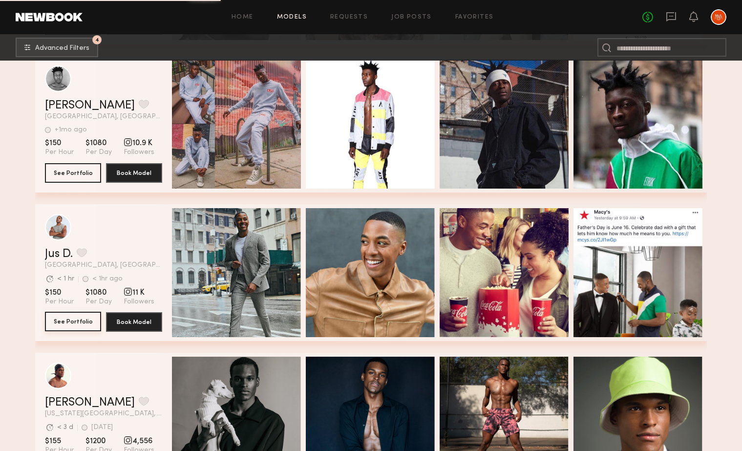
click at [72, 318] on button "See Portfolio" at bounding box center [73, 322] width 56 height 20
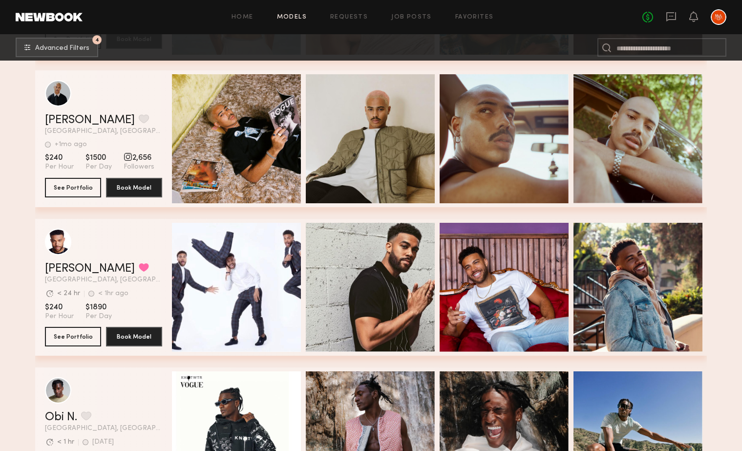
scroll to position [14414, 0]
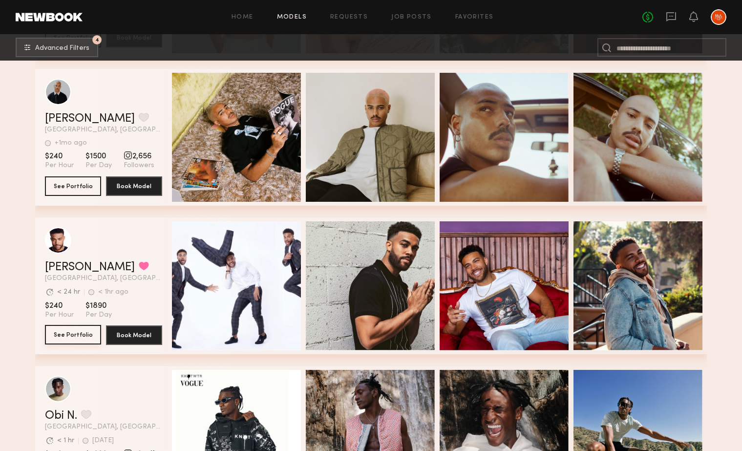
click at [65, 332] on button "See Portfolio" at bounding box center [73, 335] width 56 height 20
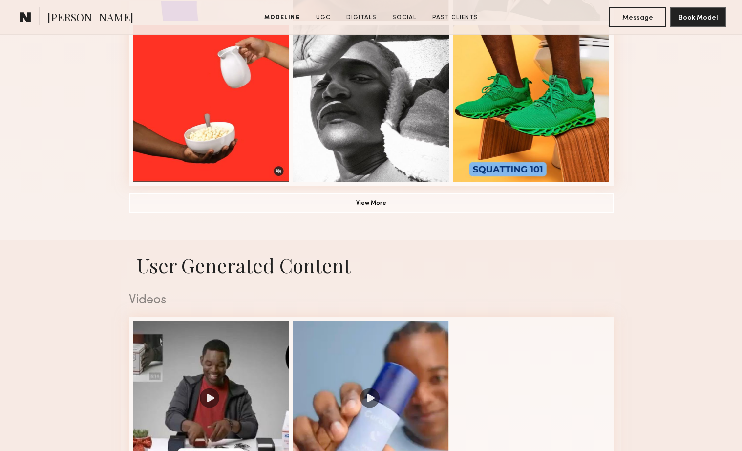
scroll to position [805, 0]
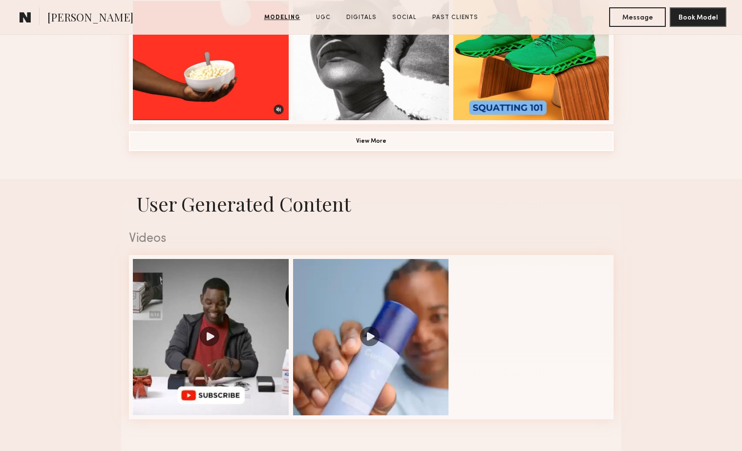
click at [379, 144] on button "View More" at bounding box center [371, 141] width 485 height 20
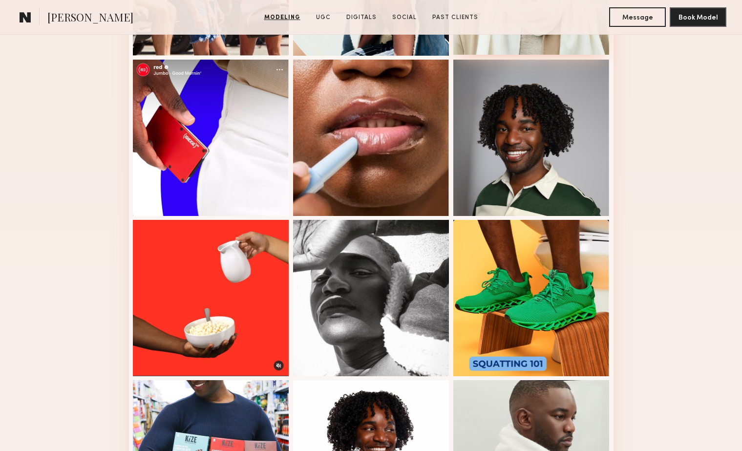
scroll to position [0, 0]
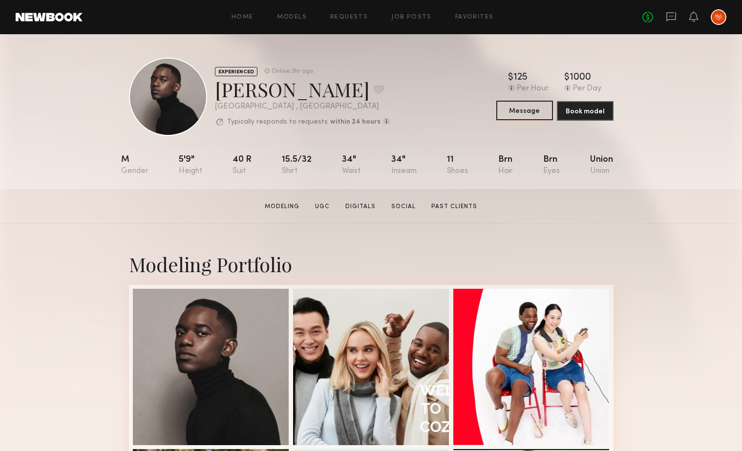
click at [526, 111] on button "Message" at bounding box center [524, 111] width 57 height 20
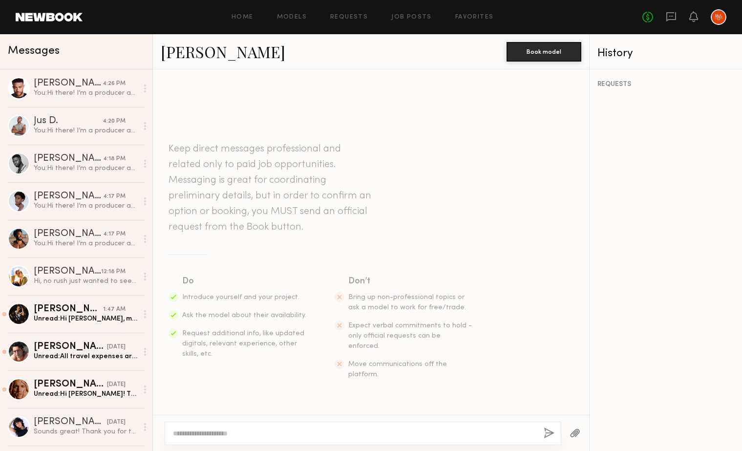
click at [329, 433] on textarea at bounding box center [354, 433] width 363 height 10
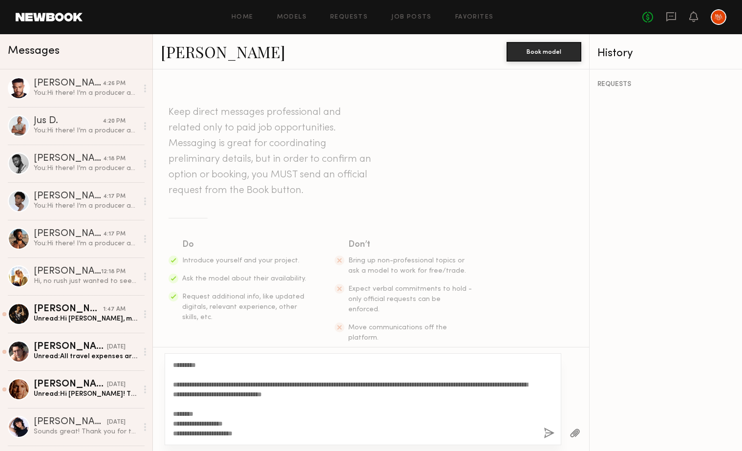
type textarea "**********"
click at [548, 432] on button "button" at bounding box center [549, 433] width 11 height 12
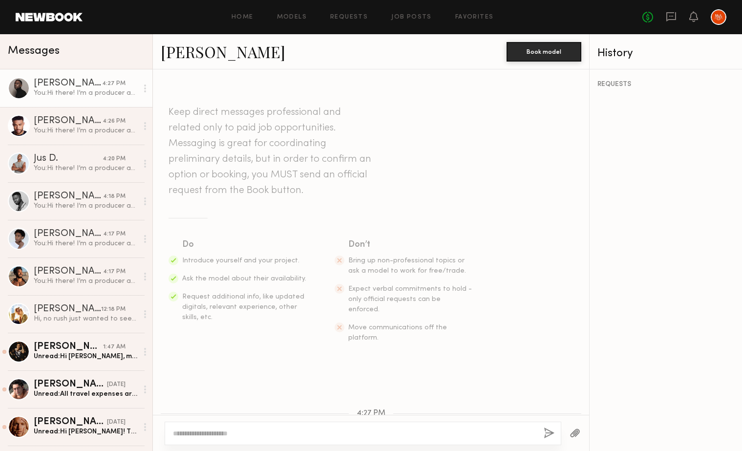
scroll to position [323, 0]
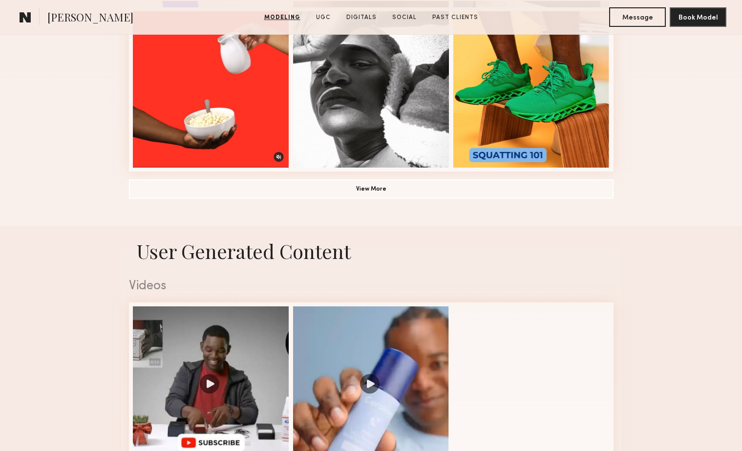
scroll to position [761, 0]
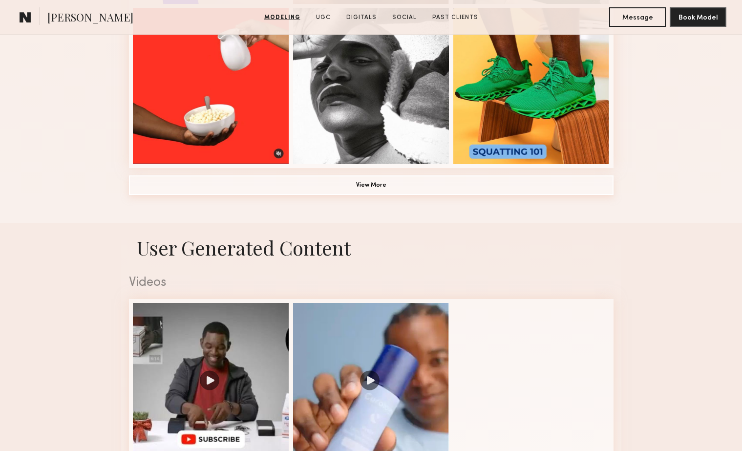
click at [338, 185] on button "View More" at bounding box center [371, 185] width 485 height 20
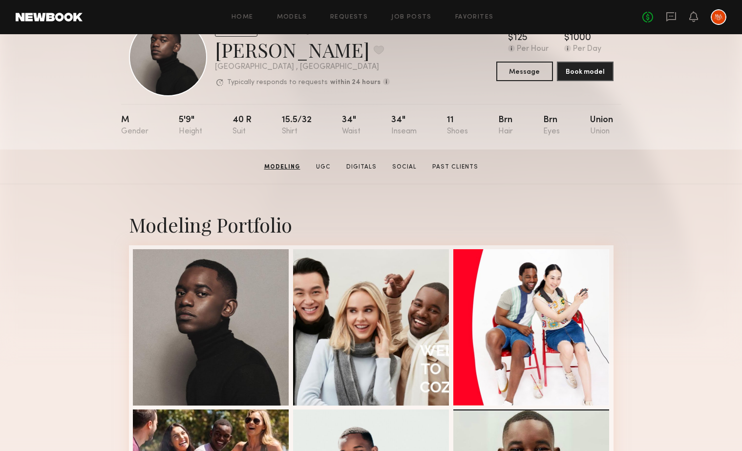
scroll to position [0, 0]
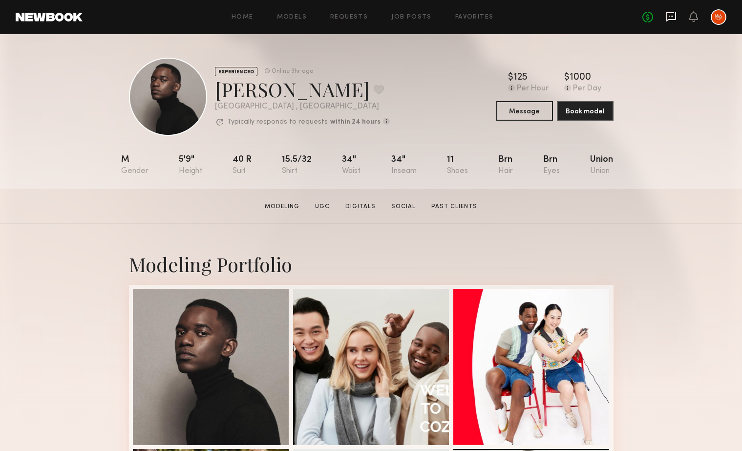
click at [669, 17] on icon at bounding box center [671, 16] width 11 height 11
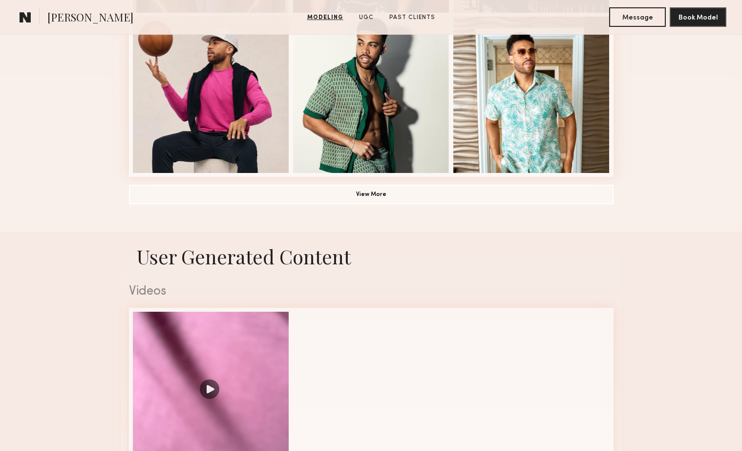
scroll to position [763, 0]
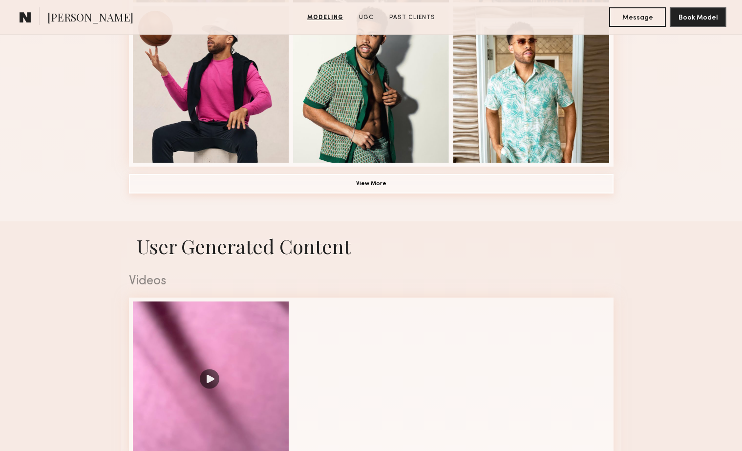
click at [435, 189] on button "View More" at bounding box center [371, 184] width 485 height 20
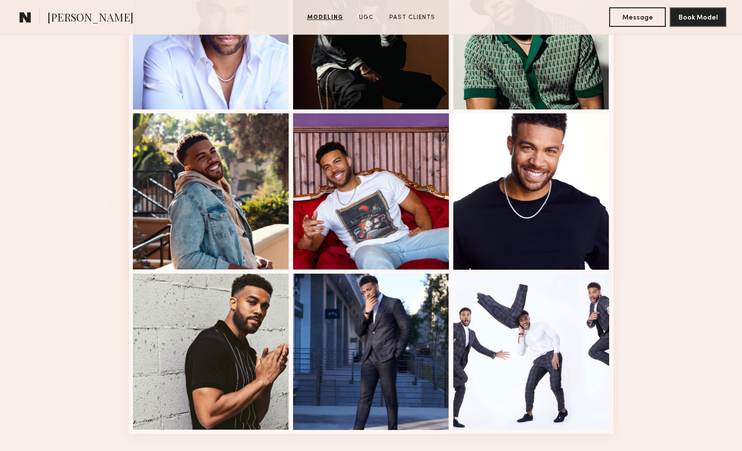
scroll to position [1135, 0]
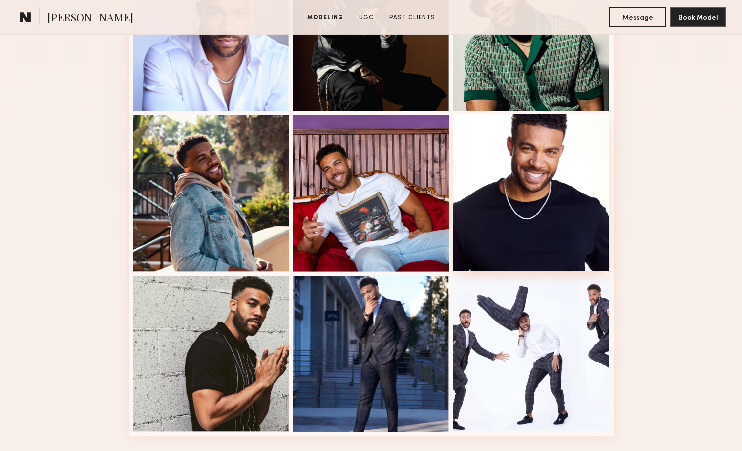
click at [547, 211] on div at bounding box center [531, 192] width 156 height 156
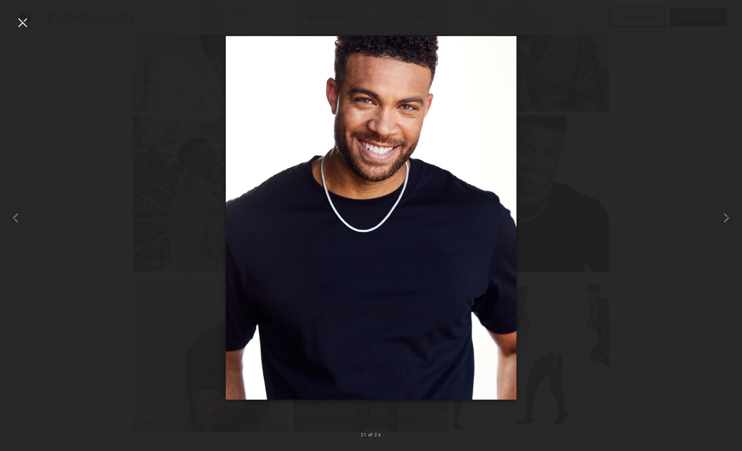
click at [26, 15] on div at bounding box center [23, 23] width 16 height 16
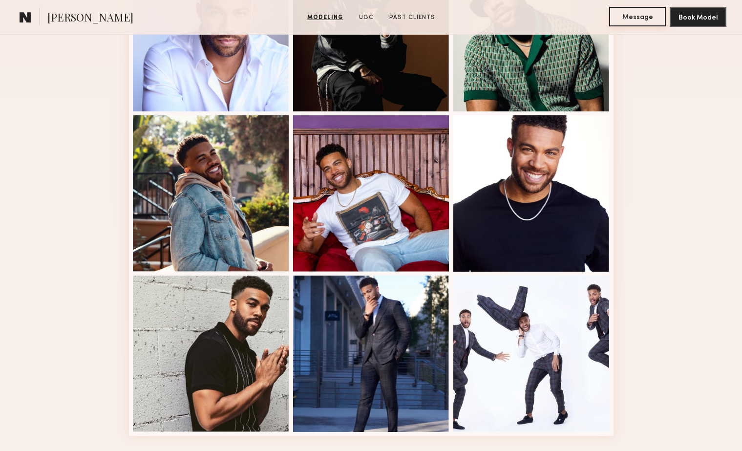
click at [641, 14] on button "Message" at bounding box center [637, 17] width 57 height 20
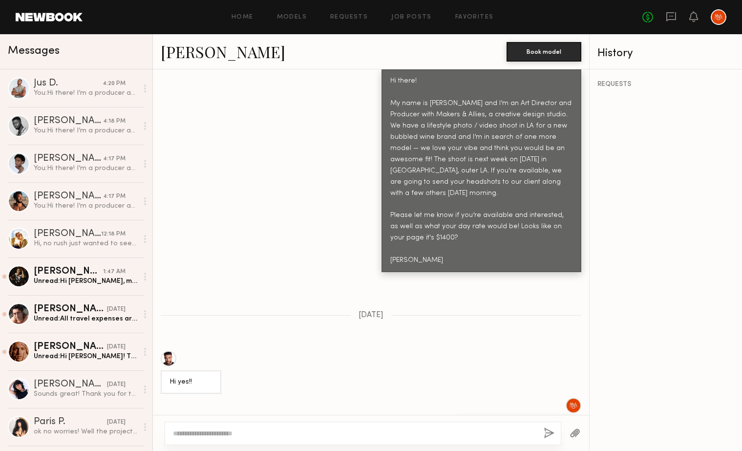
scroll to position [314, 0]
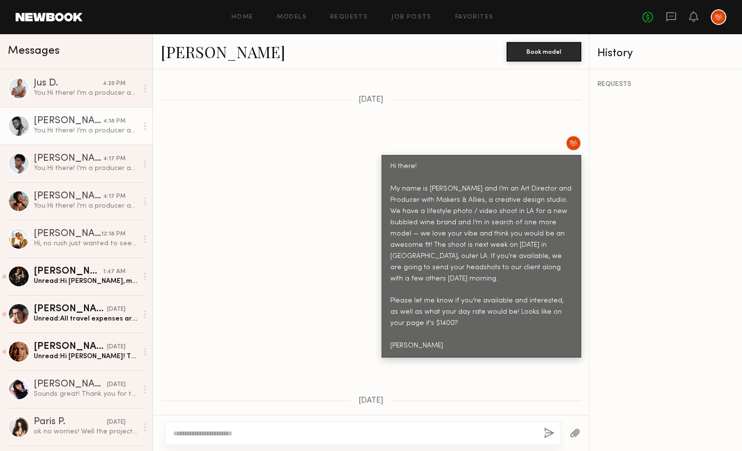
click at [70, 126] on div "You: Hi there! I’m a producer at Makers & Allies, and we’d love to book you for…" at bounding box center [86, 130] width 104 height 9
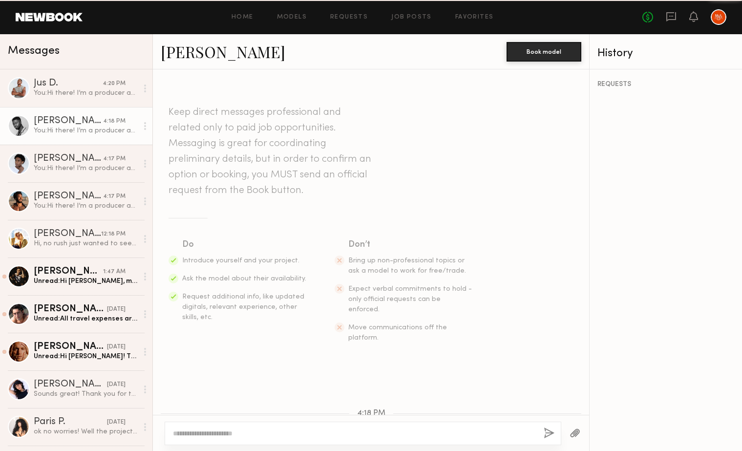
scroll to position [384, 0]
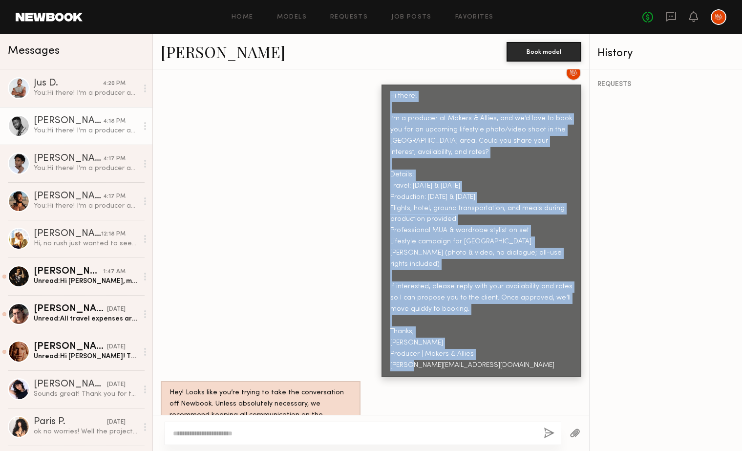
drag, startPoint x: 390, startPoint y: 77, endPoint x: 489, endPoint y: 335, distance: 276.1
click at [489, 335] on div "Hi there! I’m a producer at Makers & Allies, and we’d love to book you for an u…" at bounding box center [481, 231] width 182 height 280
copy div "Hi there! I’m a producer at Makers & Allies, and we’d love to book you for an u…"
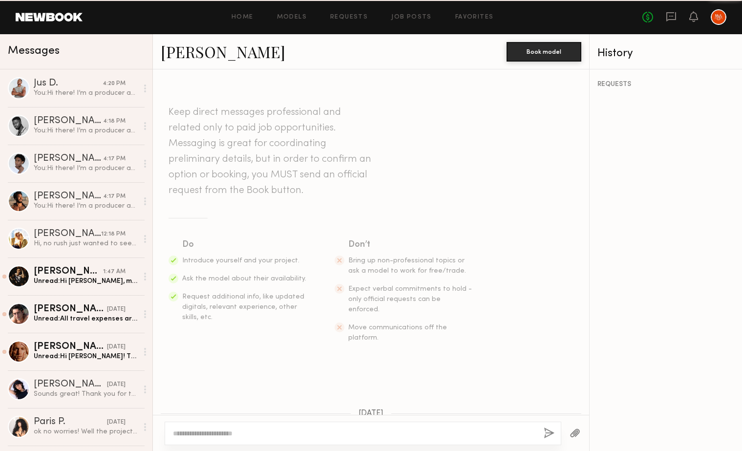
scroll to position [1876, 0]
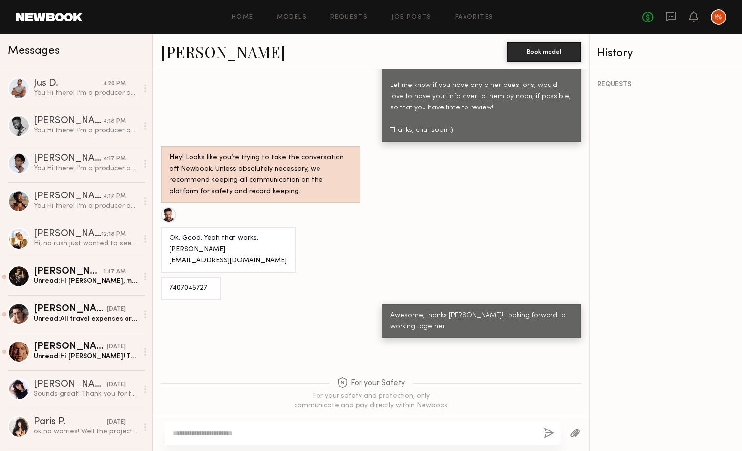
click at [325, 437] on textarea at bounding box center [354, 433] width 363 height 10
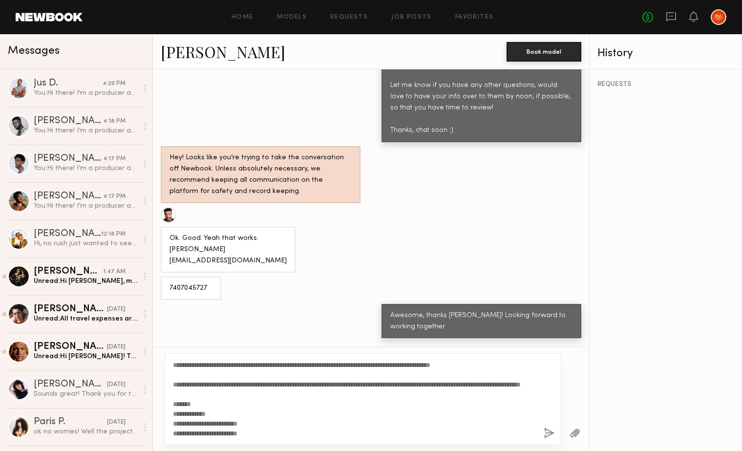
scroll to position [0, 0]
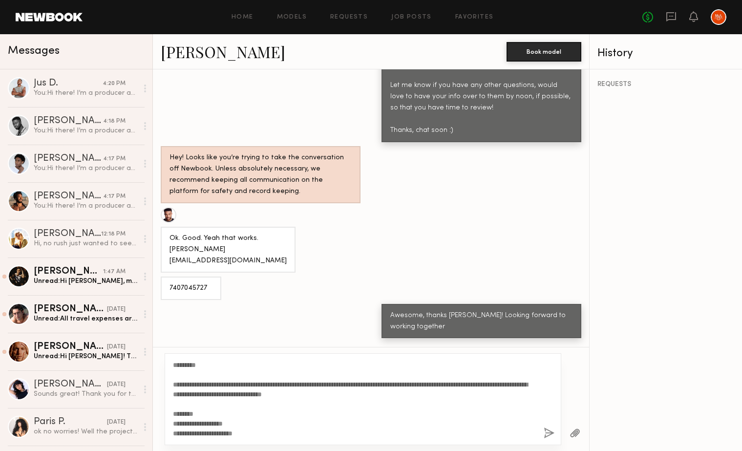
type textarea "**********"
click at [551, 434] on button "button" at bounding box center [549, 433] width 11 height 12
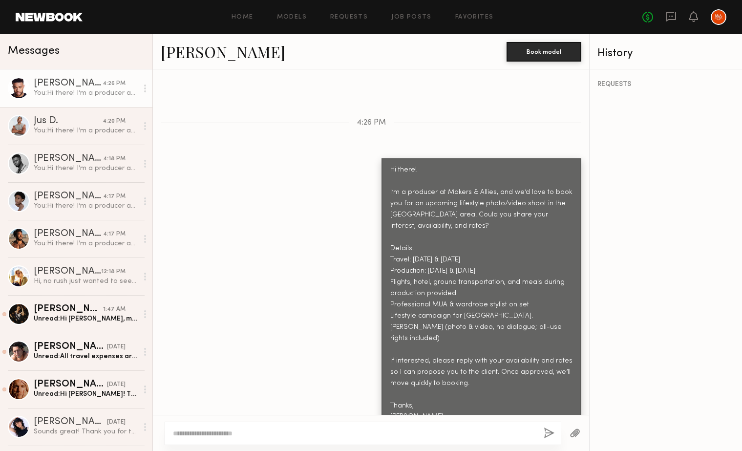
scroll to position [2319, 0]
click at [178, 54] on link "[PERSON_NAME]" at bounding box center [223, 51] width 125 height 21
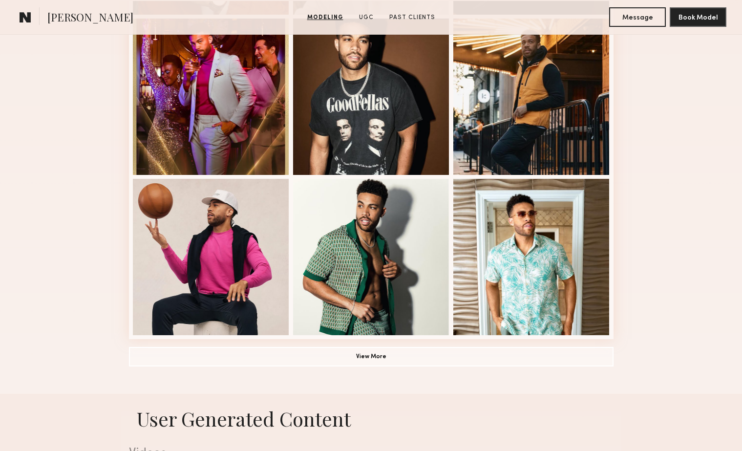
scroll to position [592, 0]
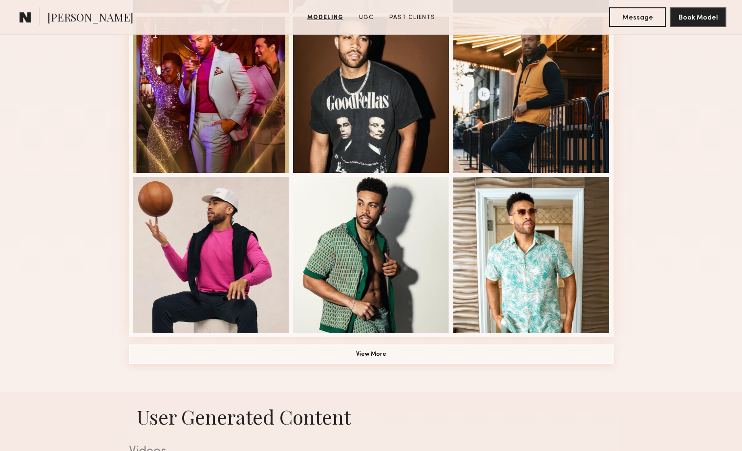
click at [373, 358] on button "View More" at bounding box center [371, 354] width 485 height 20
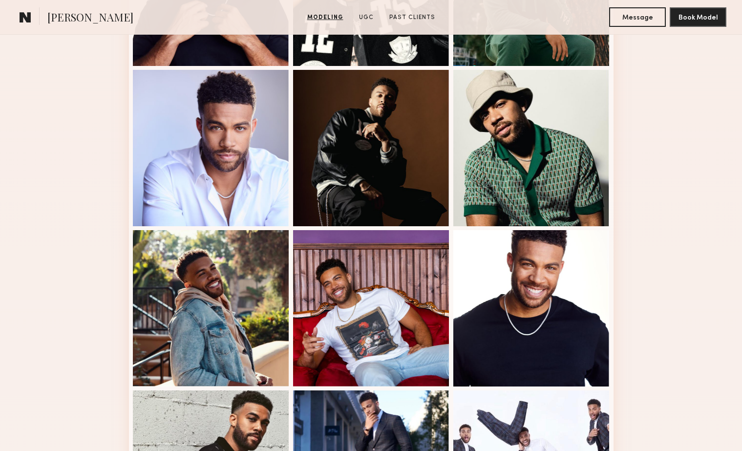
scroll to position [1021, 0]
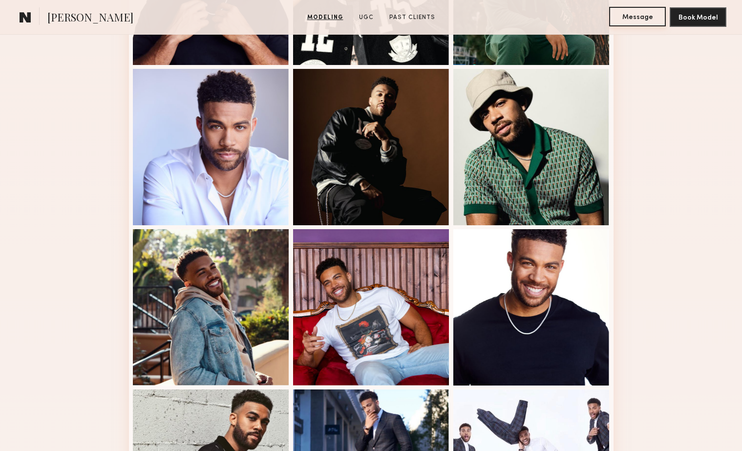
click at [634, 17] on button "Message" at bounding box center [637, 17] width 57 height 20
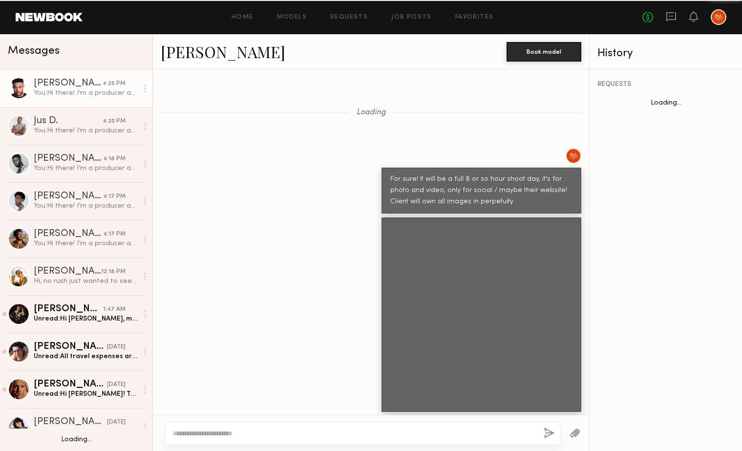
scroll to position [1393, 0]
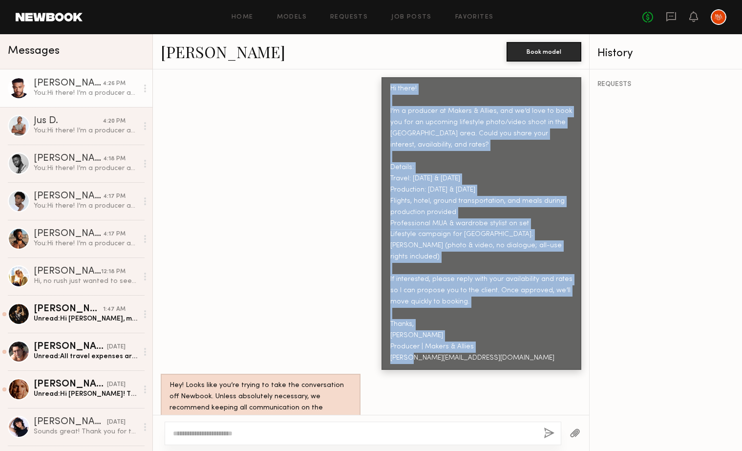
drag, startPoint x: 489, startPoint y: 336, endPoint x: 389, endPoint y: 76, distance: 278.3
click at [389, 77] on div "Hi there! I’m a producer at Makers & Allies, and we’d love to book you for an u…" at bounding box center [481, 223] width 200 height 293
copy div "Hi there! I’m a producer at Makers & Allies, and we’d love to book you for an u…"
